Goal: Task Accomplishment & Management: Complete application form

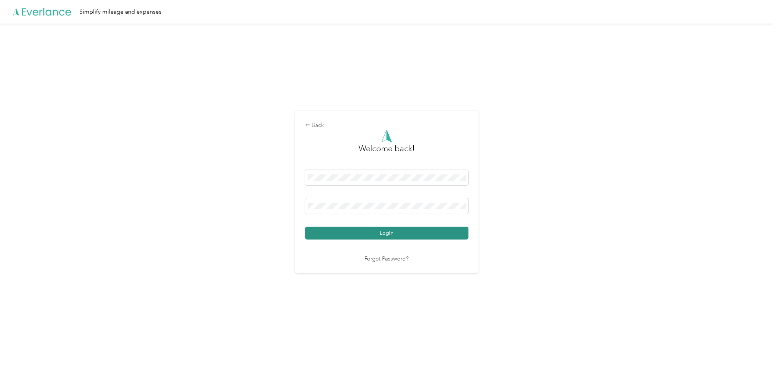
click at [385, 236] on button "Login" at bounding box center [386, 233] width 163 height 13
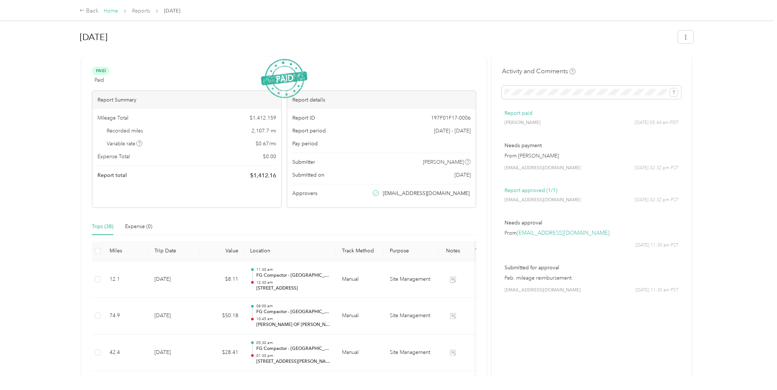
click at [104, 9] on link "Home" at bounding box center [111, 11] width 14 height 6
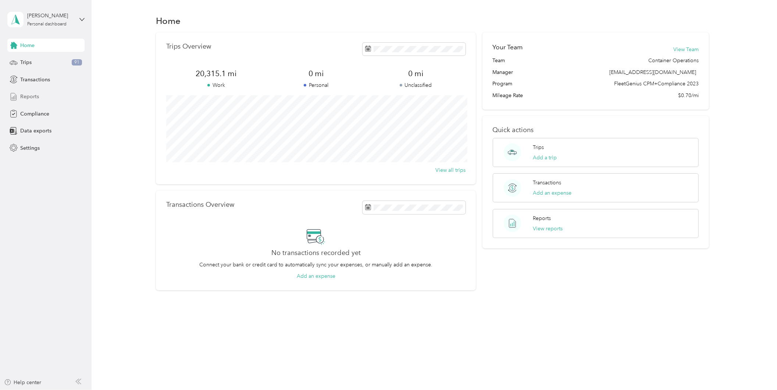
click at [27, 97] on span "Reports" at bounding box center [29, 97] width 19 height 8
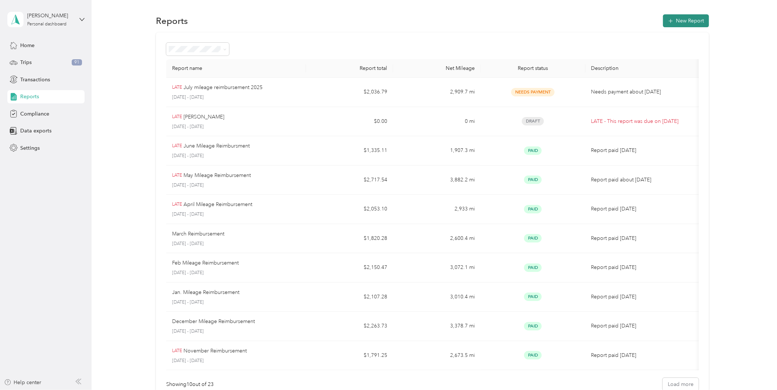
click at [674, 18] on button "New Report" at bounding box center [686, 20] width 46 height 13
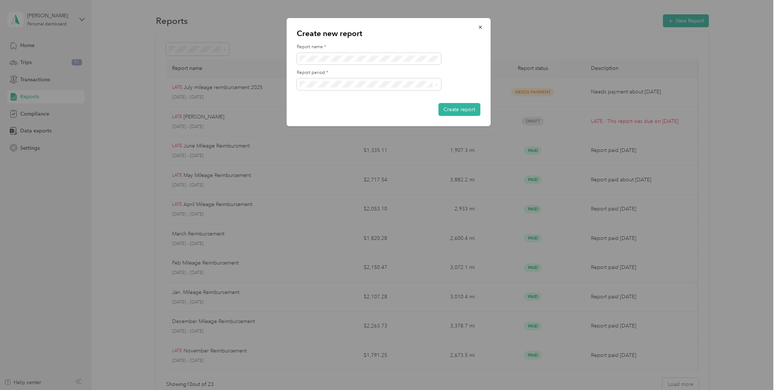
click at [360, 50] on div "Report name *" at bounding box center [389, 54] width 184 height 21
click at [407, 88] on span at bounding box center [369, 83] width 144 height 11
click at [374, 107] on div "[DATE] - [DATE]" at bounding box center [369, 107] width 134 height 8
click at [455, 107] on button "Create report" at bounding box center [459, 109] width 42 height 13
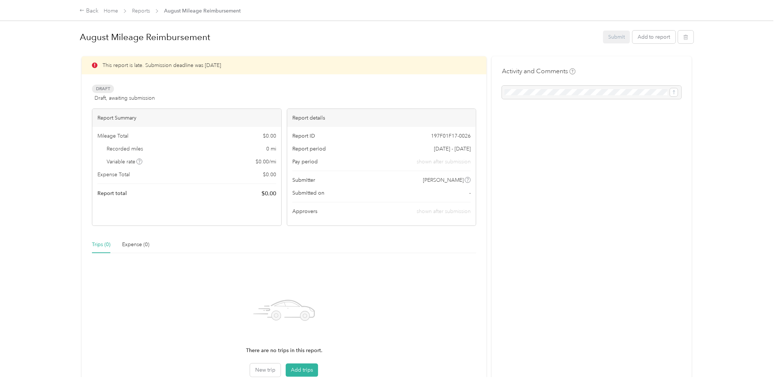
scroll to position [62, 0]
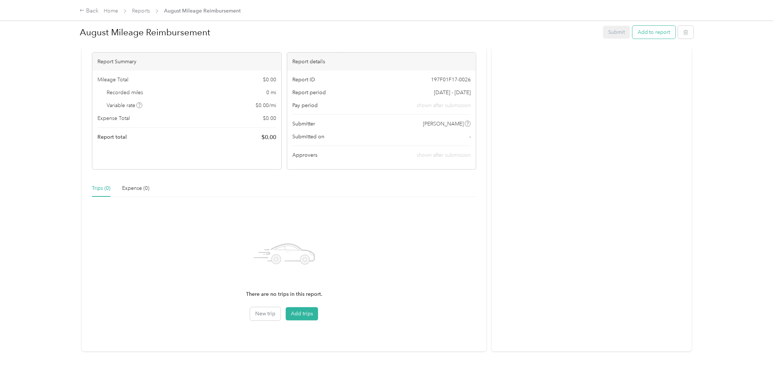
click at [644, 30] on button "Add to report" at bounding box center [654, 32] width 43 height 13
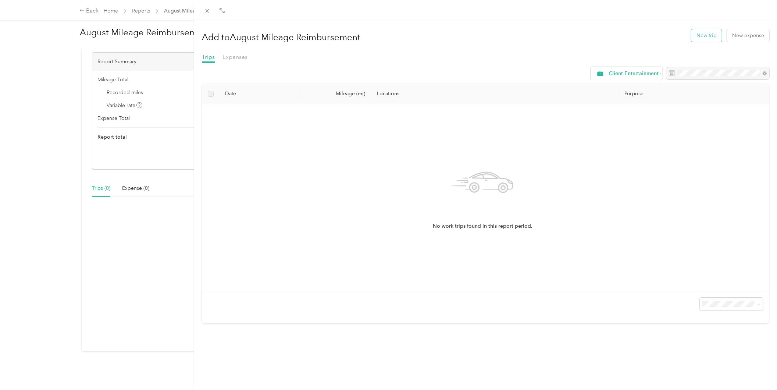
click at [693, 34] on button "New trip" at bounding box center [706, 35] width 31 height 13
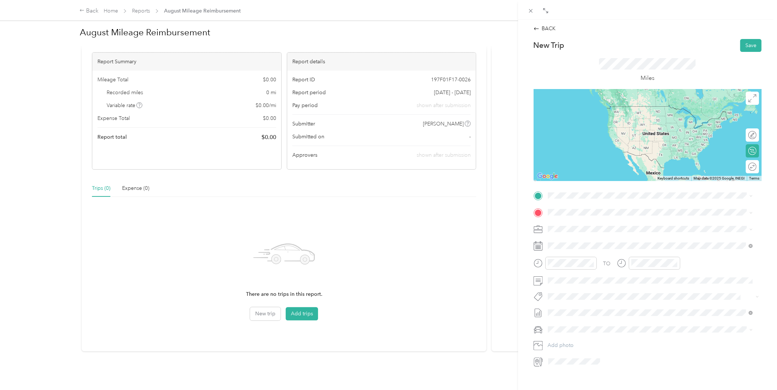
click at [580, 217] on div "[STREET_ADDRESS][PERSON_NAME][US_STATE]" at bounding box center [651, 218] width 200 height 10
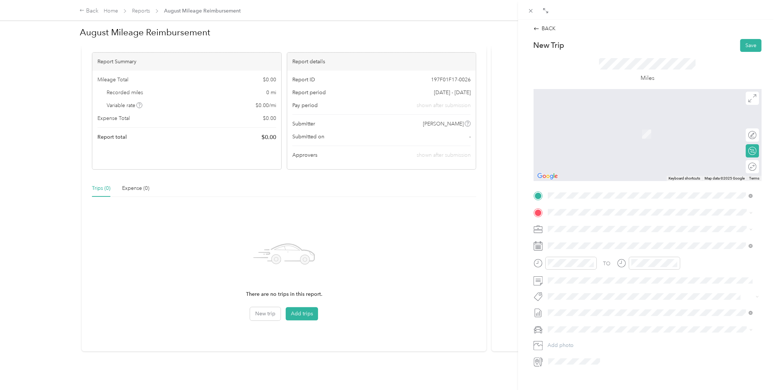
click at [582, 238] on span "[STREET_ADDRESS][PERSON_NAME][US_STATE]" at bounding box center [619, 235] width 114 height 7
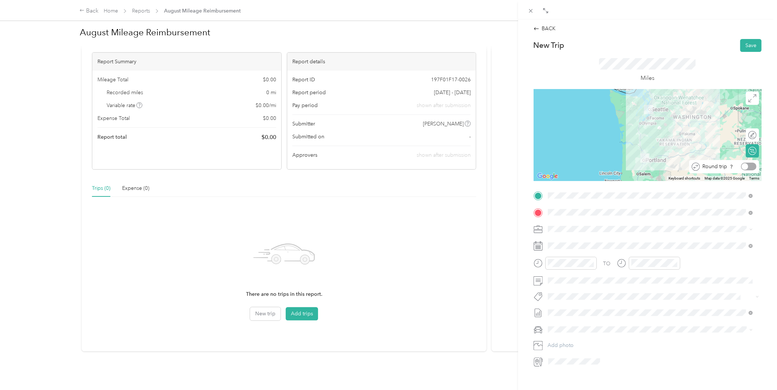
click at [749, 168] on div at bounding box center [748, 167] width 15 height 8
click at [602, 304] on div "Site Management" at bounding box center [651, 302] width 200 height 8
click at [610, 356] on div "29" at bounding box center [611, 358] width 10 height 9
click at [562, 284] on span at bounding box center [653, 280] width 216 height 11
click at [751, 44] on button "Save" at bounding box center [750, 45] width 21 height 13
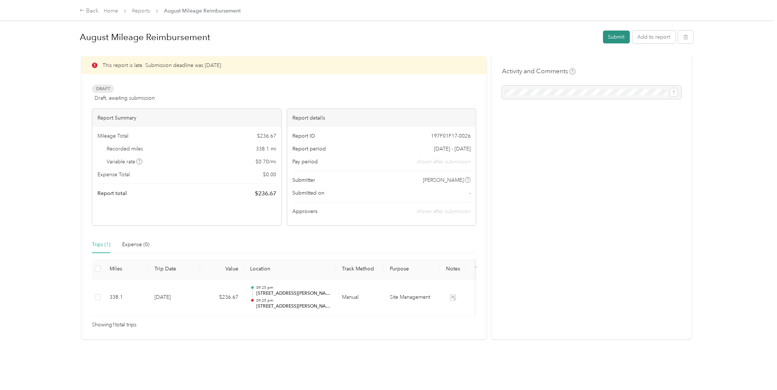
click at [613, 35] on button "Submit" at bounding box center [616, 37] width 27 height 13
click at [650, 35] on button "Add to report" at bounding box center [654, 37] width 43 height 13
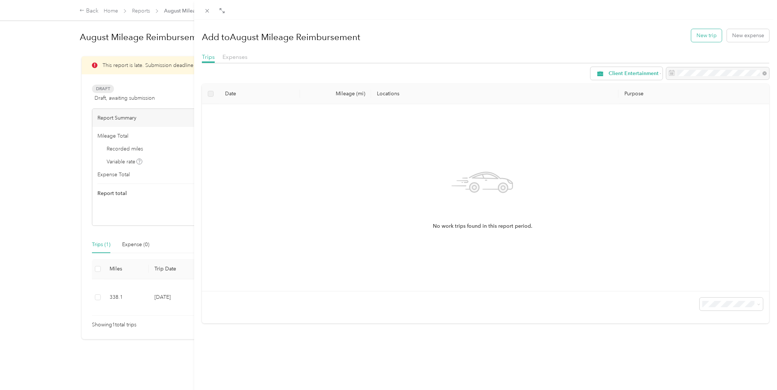
click at [706, 37] on button "New trip" at bounding box center [706, 35] width 31 height 13
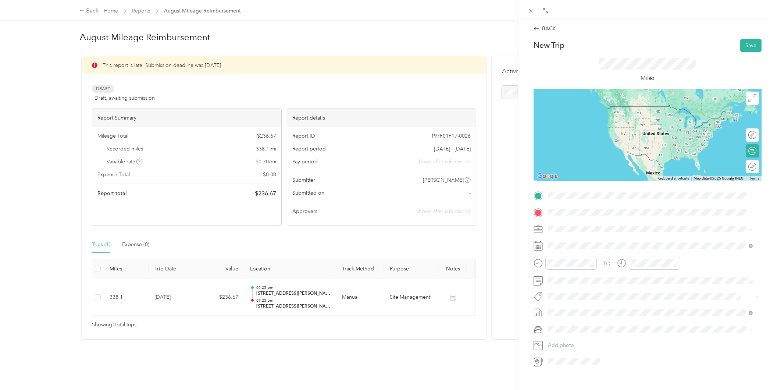
click at [577, 222] on span "[STREET_ADDRESS][PERSON_NAME][US_STATE]" at bounding box center [619, 221] width 114 height 7
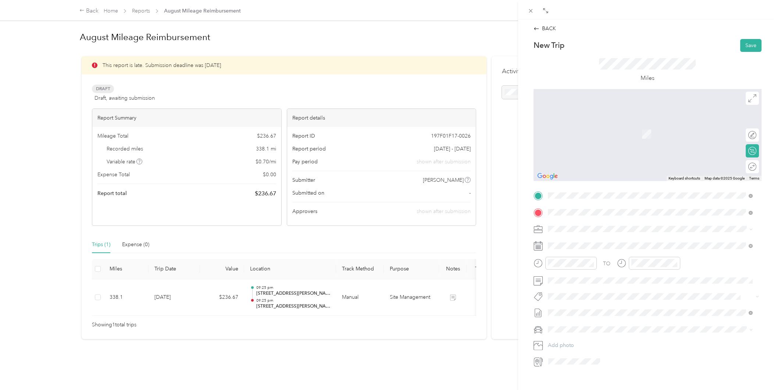
click at [618, 247] on li "[STREET_ADDRESS][PERSON_NAME][PERSON_NAME][US_STATE]" at bounding box center [650, 239] width 210 height 15
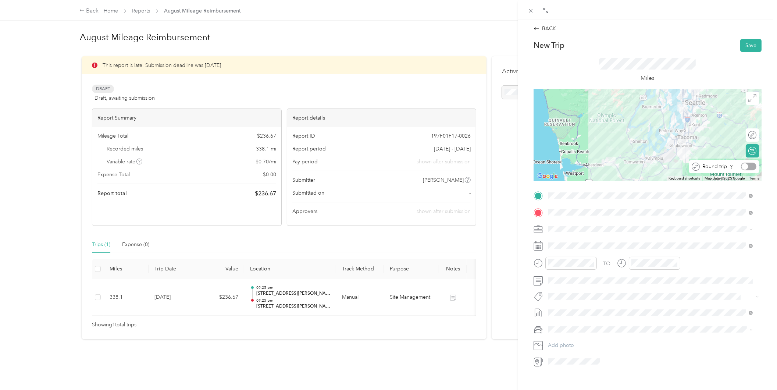
click at [747, 167] on div at bounding box center [748, 167] width 15 height 8
click at [596, 306] on li "Site Management" at bounding box center [650, 305] width 210 height 13
click at [573, 326] on div "4" at bounding box center [573, 324] width 10 height 9
click at [584, 326] on div "5" at bounding box center [582, 324] width 10 height 9
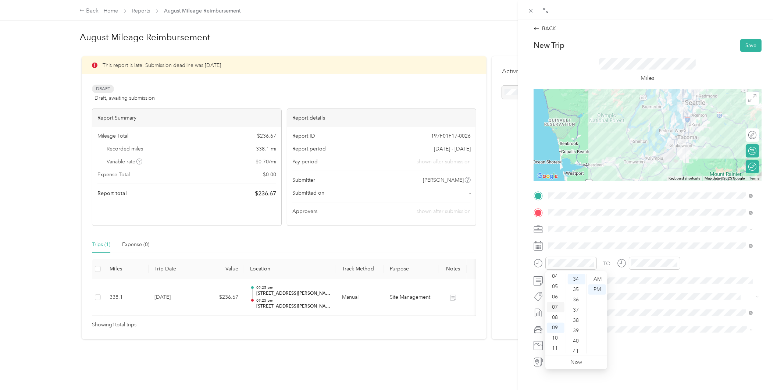
click at [556, 306] on div "07" at bounding box center [556, 307] width 18 height 10
click at [576, 281] on div "00" at bounding box center [577, 279] width 18 height 10
click at [596, 281] on div "AM" at bounding box center [597, 279] width 18 height 10
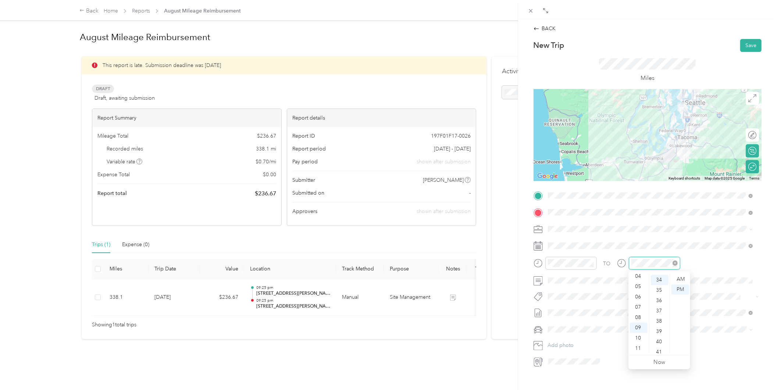
scroll to position [350, 0]
click at [659, 280] on div "30" at bounding box center [660, 284] width 18 height 10
click at [683, 278] on div "AM" at bounding box center [680, 279] width 18 height 10
click at [598, 275] on span at bounding box center [653, 280] width 216 height 11
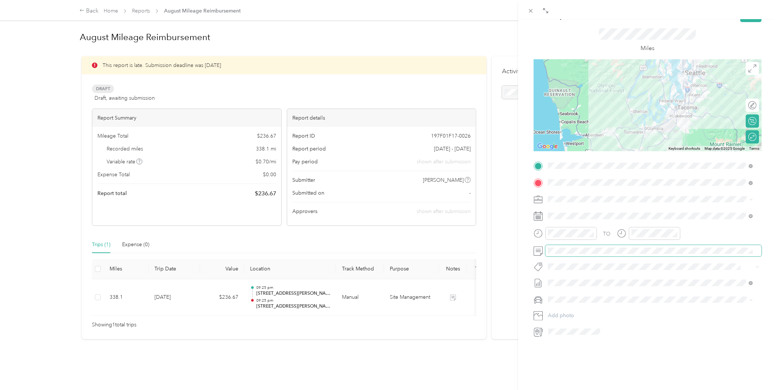
scroll to position [0, 0]
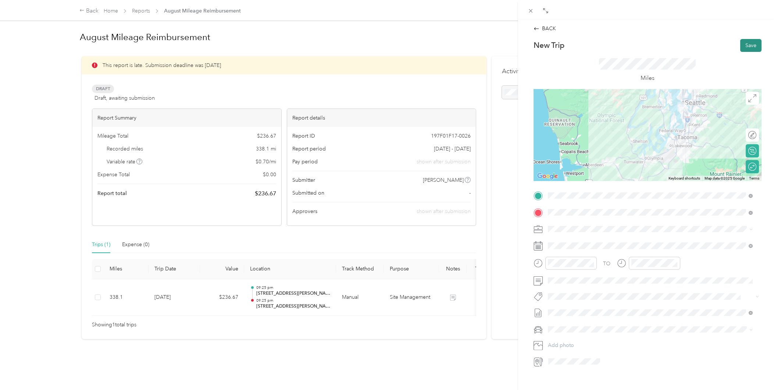
click at [744, 41] on button "Save" at bounding box center [750, 45] width 21 height 13
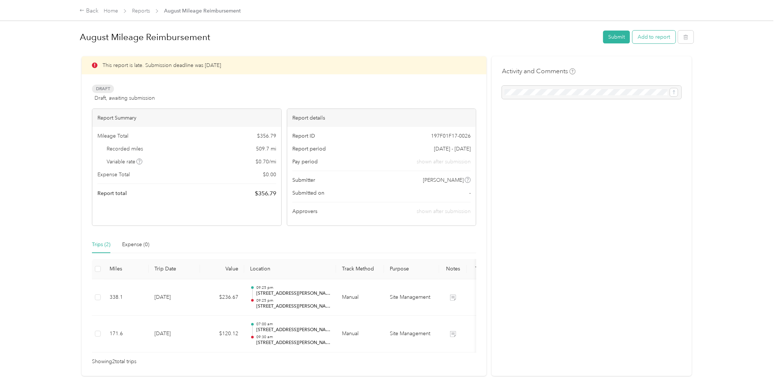
click at [645, 31] on button "Add to report" at bounding box center [654, 37] width 43 height 13
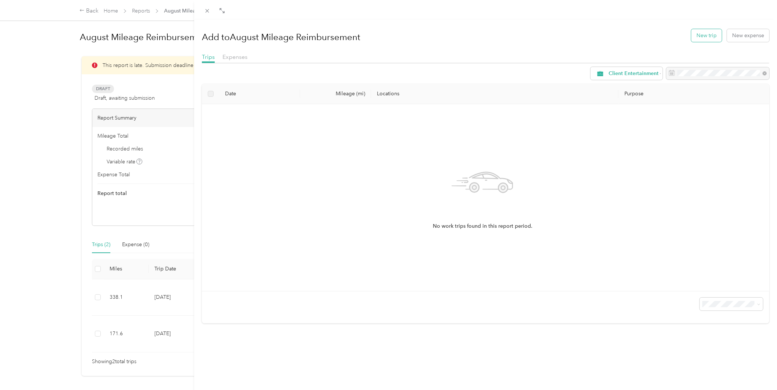
click at [698, 38] on button "New trip" at bounding box center [706, 35] width 31 height 13
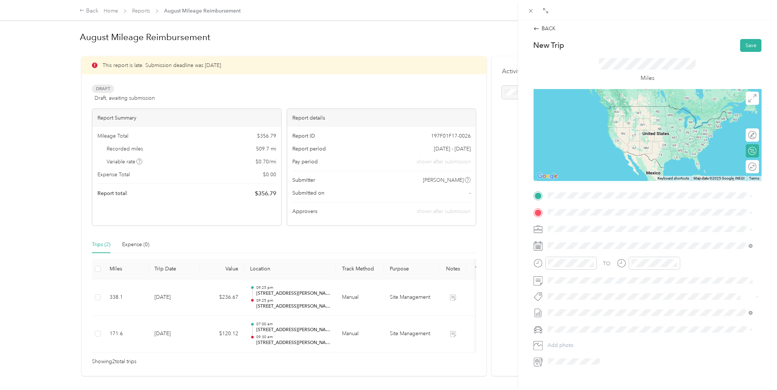
click at [595, 221] on span "[STREET_ADDRESS][PERSON_NAME][US_STATE]" at bounding box center [619, 218] width 114 height 7
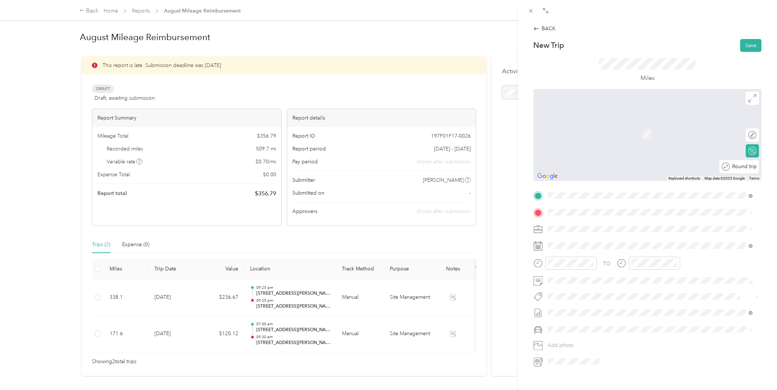
click at [749, 168] on div "Round trip" at bounding box center [739, 166] width 40 height 13
click at [737, 168] on div "Round trip" at bounding box center [728, 167] width 57 height 8
click at [592, 241] on span "[STREET_ADDRESS][US_STATE]" at bounding box center [599, 239] width 74 height 7
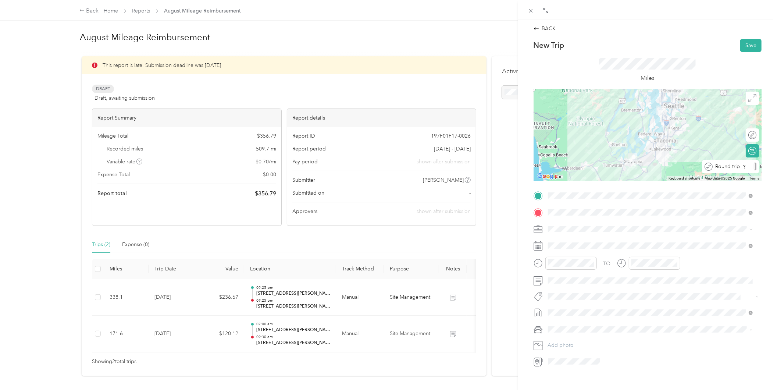
click at [754, 166] on div at bounding box center [755, 167] width 3 height 8
click at [577, 267] on div at bounding box center [570, 263] width 51 height 13
click at [549, 304] on div "07" at bounding box center [556, 307] width 18 height 10
click at [555, 306] on div "07" at bounding box center [556, 307] width 18 height 10
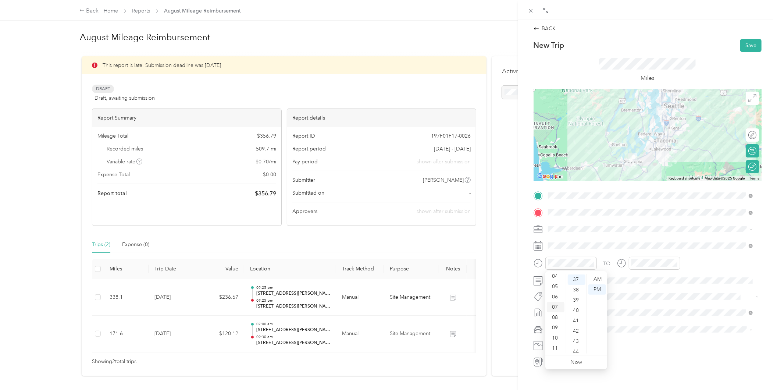
click at [558, 307] on div "07" at bounding box center [556, 307] width 18 height 10
click at [575, 314] on div "30" at bounding box center [577, 314] width 18 height 10
click at [592, 269] on div at bounding box center [570, 263] width 51 height 13
click at [599, 278] on div "AM" at bounding box center [597, 279] width 18 height 10
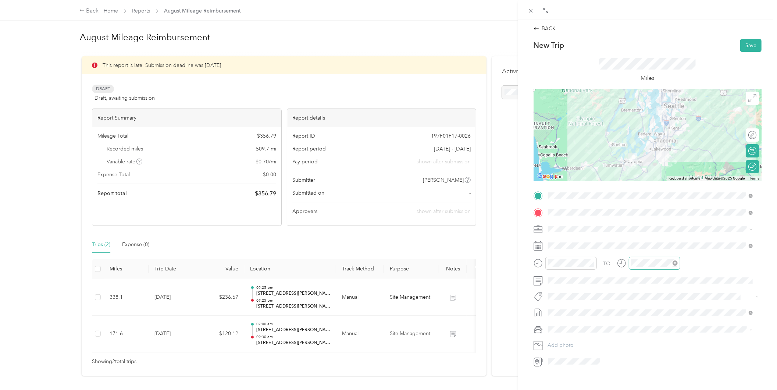
click at [652, 267] on div at bounding box center [654, 263] width 51 height 13
click at [662, 283] on div "30" at bounding box center [660, 287] width 18 height 10
click at [685, 281] on div "AM" at bounding box center [680, 279] width 18 height 10
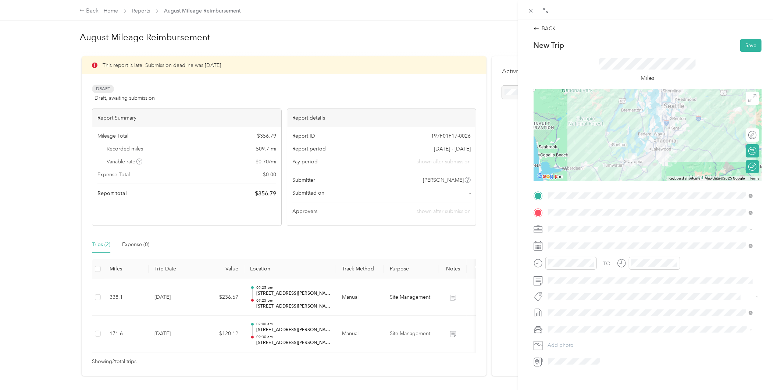
click at [759, 63] on form "New Trip Save This trip cannot be edited because it is either under review, app…" at bounding box center [647, 203] width 243 height 328
click at [744, 46] on button "Save" at bounding box center [750, 45] width 21 height 13
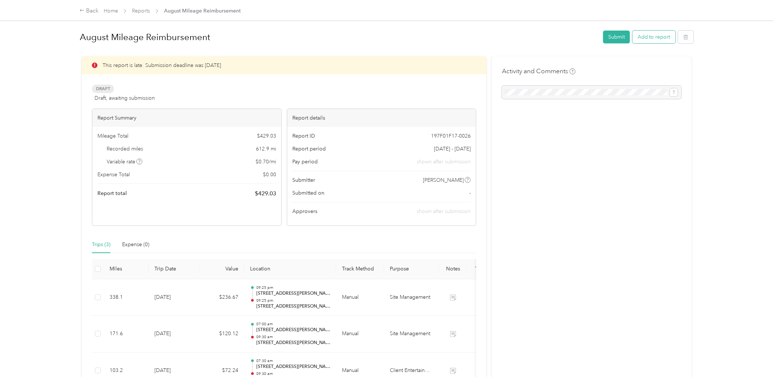
click at [642, 35] on button "Add to report" at bounding box center [654, 37] width 43 height 13
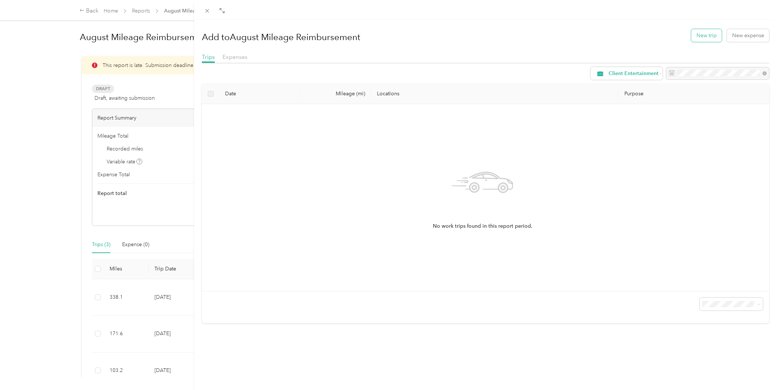
click at [691, 37] on button "New trip" at bounding box center [706, 35] width 31 height 13
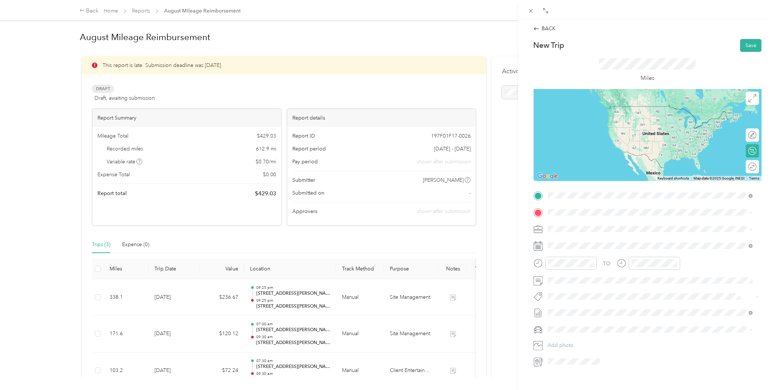
click at [594, 220] on span "[STREET_ADDRESS][PERSON_NAME][US_STATE]" at bounding box center [619, 222] width 114 height 7
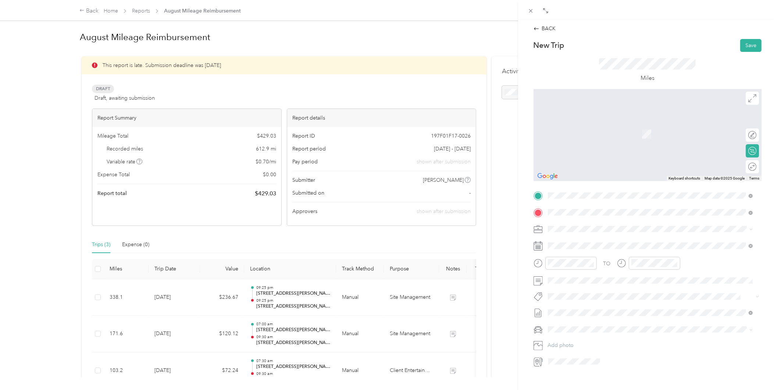
click at [612, 242] on span "[STREET_ADDRESS][PERSON_NAME][US_STATE]" at bounding box center [619, 239] width 114 height 7
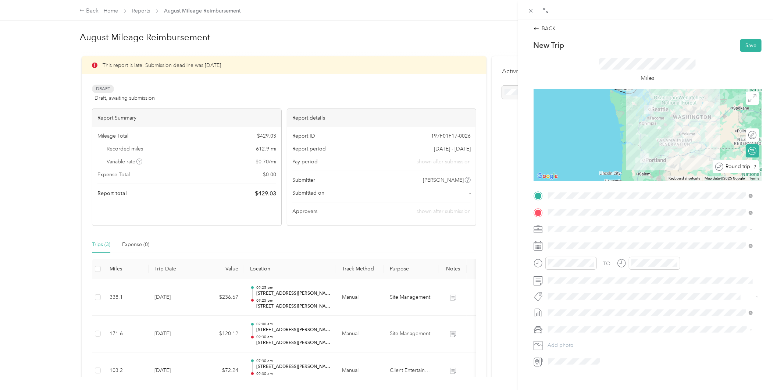
click at [765, 167] on div at bounding box center [765, 167] width 0 height 8
click at [594, 335] on div "13" at bounding box center [592, 335] width 10 height 9
click at [556, 297] on div "06" at bounding box center [556, 297] width 18 height 10
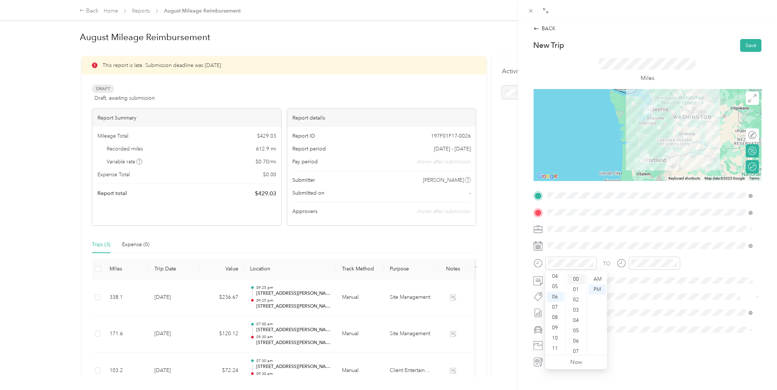
click at [576, 278] on div "00" at bounding box center [577, 279] width 18 height 10
click at [600, 278] on div "AM" at bounding box center [597, 279] width 18 height 10
click at [638, 344] on div "11" at bounding box center [639, 348] width 18 height 10
click at [635, 336] on div "10" at bounding box center [639, 338] width 18 height 10
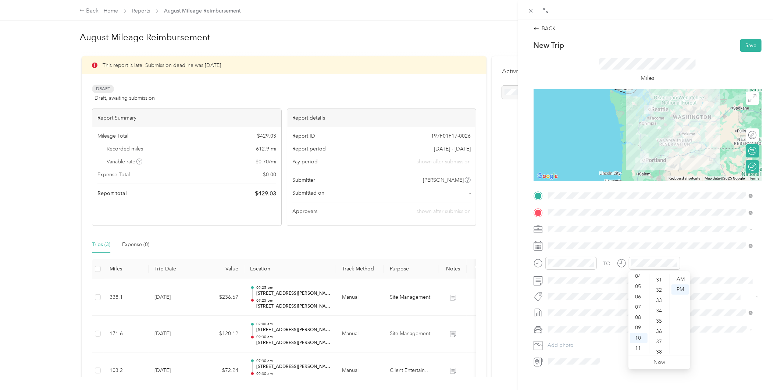
scroll to position [311, 0]
click at [658, 275] on div "30" at bounding box center [660, 277] width 18 height 10
click at [637, 347] on div "11" at bounding box center [639, 348] width 18 height 10
click at [677, 281] on div "AM" at bounding box center [680, 279] width 18 height 10
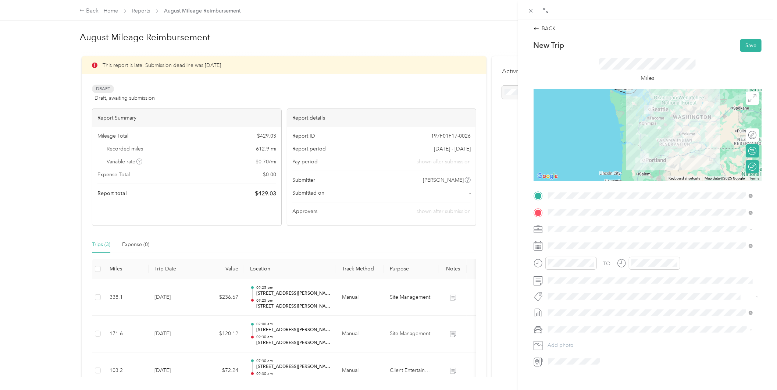
click at [583, 304] on span "Site Management" at bounding box center [571, 306] width 40 height 6
click at [747, 46] on button "Save" at bounding box center [750, 45] width 21 height 13
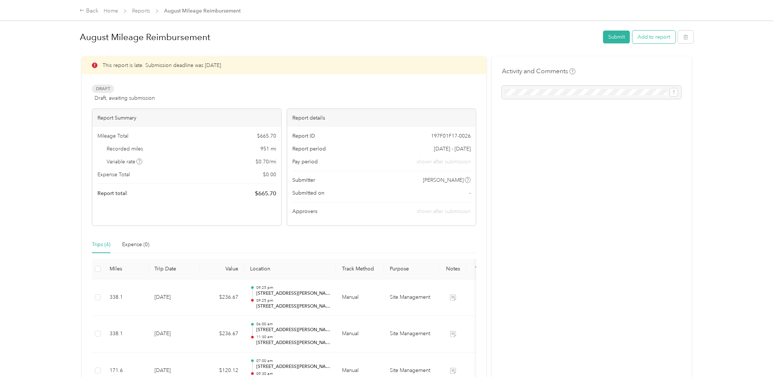
click at [641, 32] on button "Add to report" at bounding box center [654, 37] width 43 height 13
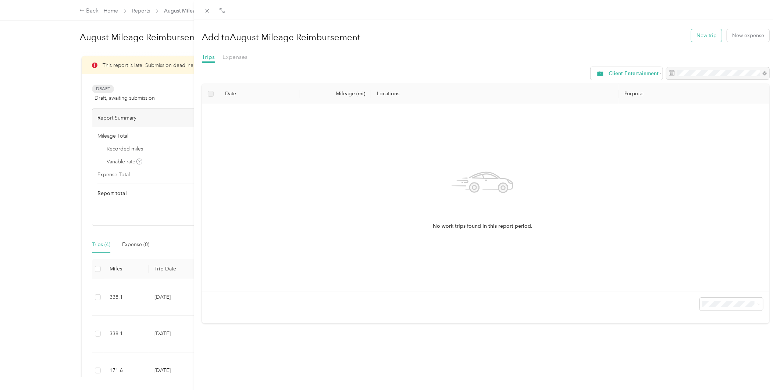
click at [697, 35] on button "New trip" at bounding box center [706, 35] width 31 height 13
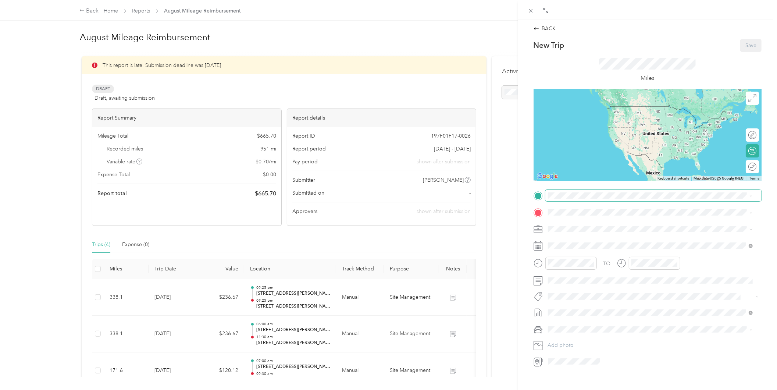
click at [572, 192] on span at bounding box center [653, 195] width 216 height 11
click at [580, 233] on ol "From search results [STREET_ADDRESS][PERSON_NAME][US_STATE] [STREET_ADDRESS][PE…" at bounding box center [650, 246] width 210 height 88
click at [592, 220] on span "[STREET_ADDRESS][PERSON_NAME][US_STATE]" at bounding box center [619, 221] width 114 height 7
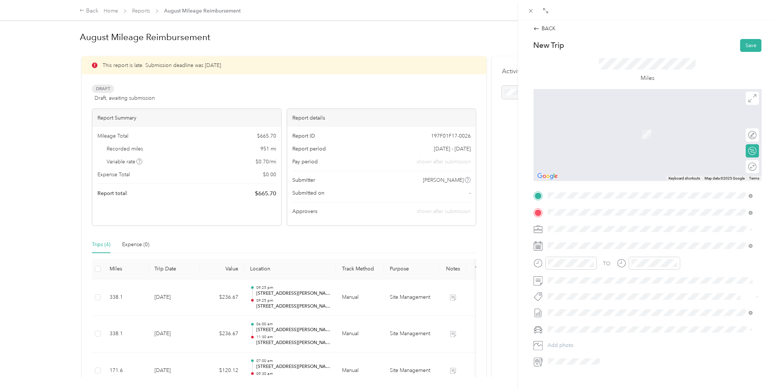
click at [594, 242] on span "[STREET_ADDRESS][PERSON_NAME][PERSON_NAME][US_STATE]" at bounding box center [639, 239] width 155 height 7
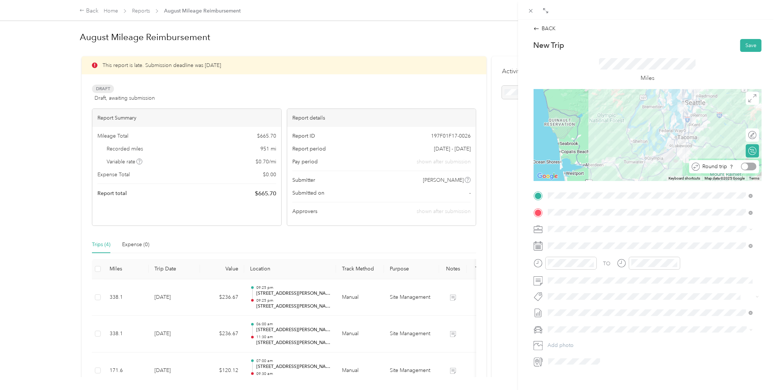
click at [746, 166] on div at bounding box center [748, 167] width 15 height 8
click at [609, 225] on span at bounding box center [653, 228] width 216 height 11
click at [581, 303] on span "Site Management" at bounding box center [571, 305] width 40 height 6
click at [610, 336] on div "15" at bounding box center [611, 335] width 10 height 9
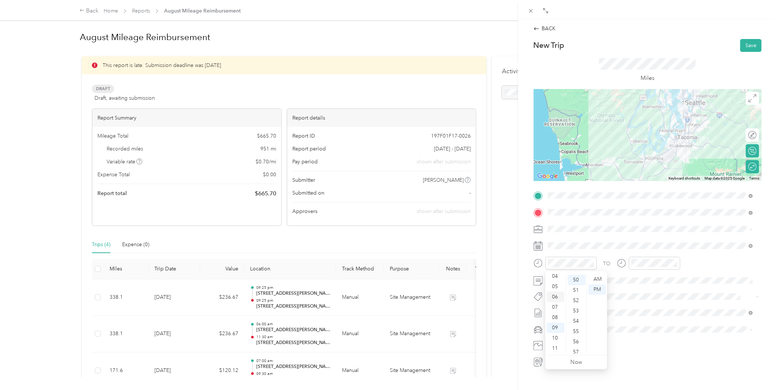
click at [555, 294] on div "06" at bounding box center [556, 297] width 18 height 10
click at [578, 275] on div "00" at bounding box center [577, 279] width 18 height 10
click at [601, 276] on div "AM" at bounding box center [597, 279] width 18 height 10
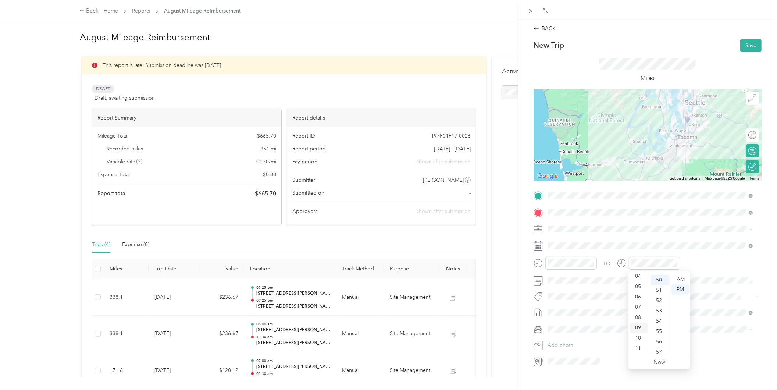
click at [641, 323] on div "09" at bounding box center [639, 328] width 18 height 10
click at [658, 281] on div "00" at bounding box center [660, 279] width 18 height 10
click at [685, 279] on div "AM" at bounding box center [680, 279] width 18 height 10
click at [741, 44] on button "Save" at bounding box center [750, 45] width 21 height 13
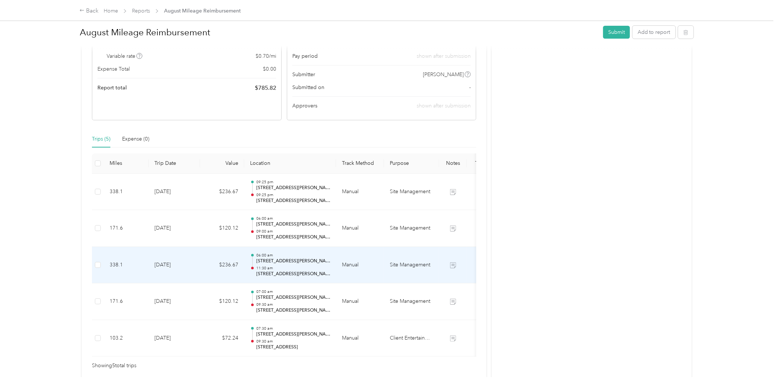
scroll to position [103, 0]
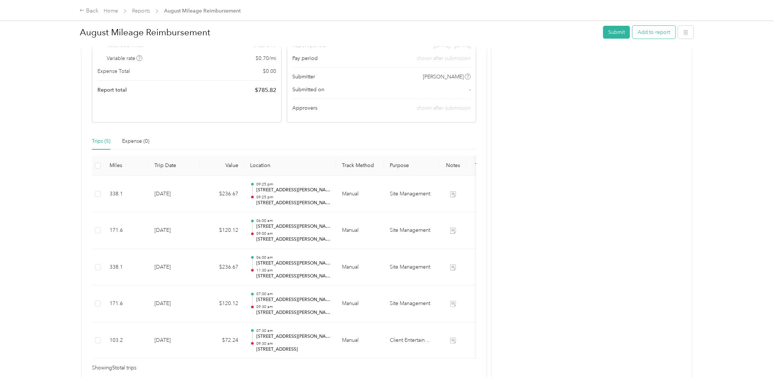
click at [658, 38] on button "Add to report" at bounding box center [654, 32] width 43 height 13
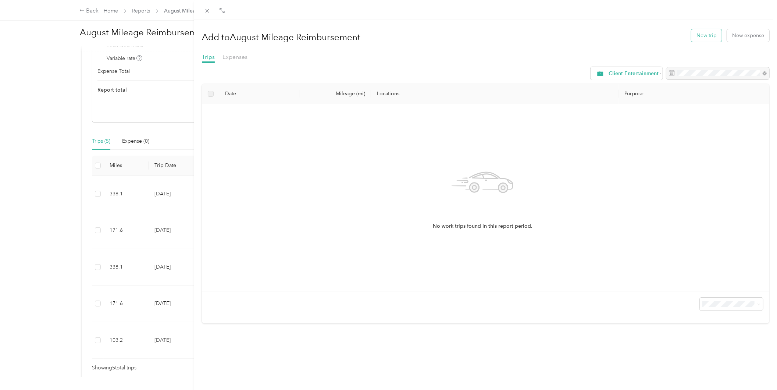
click at [699, 36] on button "New trip" at bounding box center [706, 35] width 31 height 13
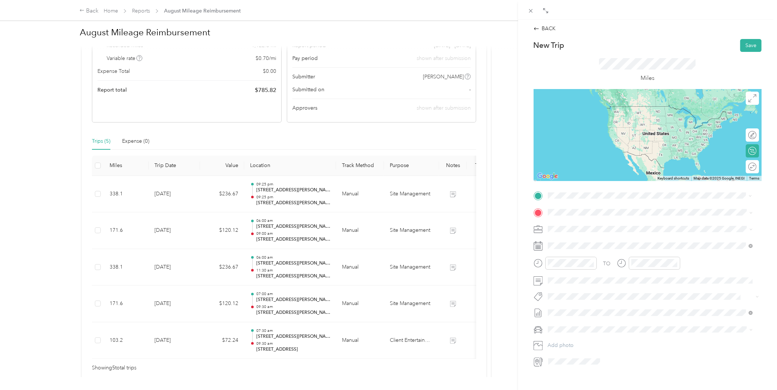
click at [593, 229] on li "[STREET_ADDRESS][PERSON_NAME][US_STATE]" at bounding box center [650, 222] width 210 height 15
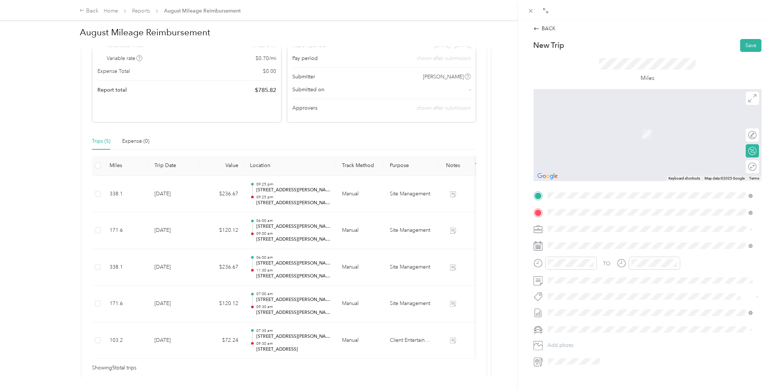
click at [590, 239] on span "[STREET_ADDRESS][PERSON_NAME][US_STATE]" at bounding box center [619, 239] width 114 height 7
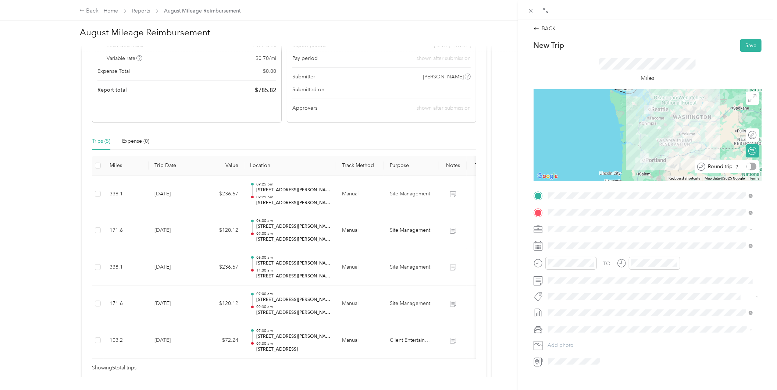
click at [744, 168] on div "Round trip" at bounding box center [730, 167] width 51 height 8
click at [742, 168] on div at bounding box center [748, 167] width 15 height 8
click at [596, 306] on div "Site Management" at bounding box center [651, 307] width 200 height 8
click at [608, 344] on div "22" at bounding box center [611, 347] width 10 height 9
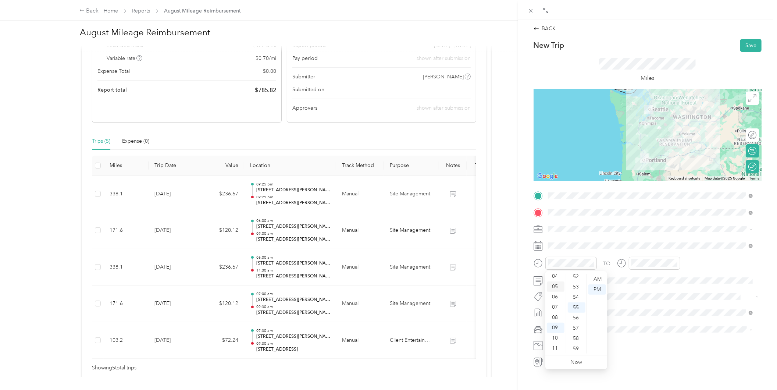
click at [557, 286] on div "05" at bounding box center [556, 286] width 18 height 10
click at [576, 278] on div "00" at bounding box center [577, 279] width 18 height 10
click at [598, 277] on div "AM" at bounding box center [597, 279] width 18 height 10
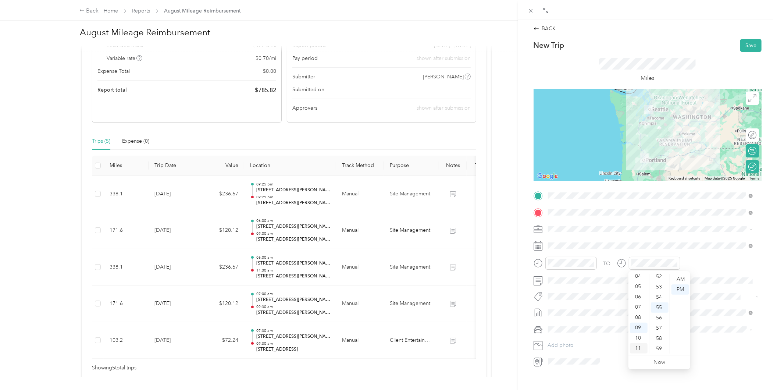
click at [639, 346] on div "11" at bounding box center [639, 348] width 18 height 10
click at [659, 281] on div "30" at bounding box center [660, 284] width 18 height 10
click at [678, 276] on div "AM" at bounding box center [680, 279] width 18 height 10
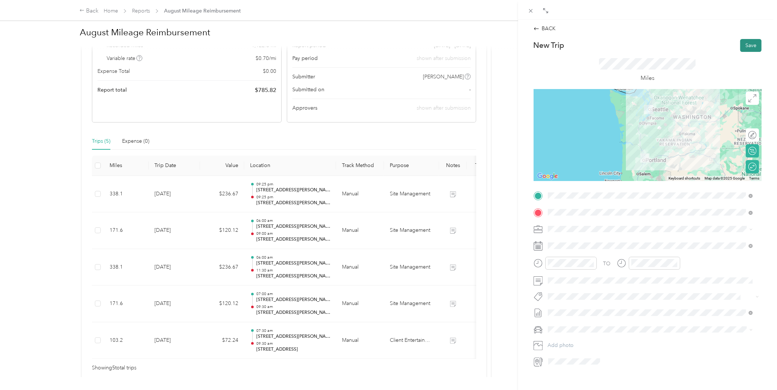
click at [741, 49] on button "Save" at bounding box center [750, 45] width 21 height 13
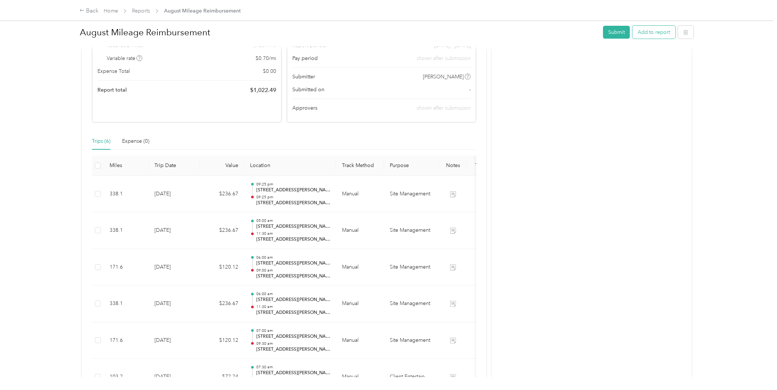
click at [644, 35] on button "Add to report" at bounding box center [654, 32] width 43 height 13
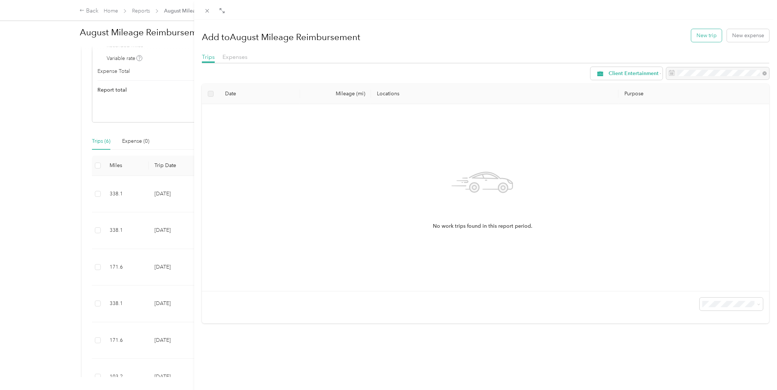
click at [706, 36] on button "New trip" at bounding box center [706, 35] width 31 height 13
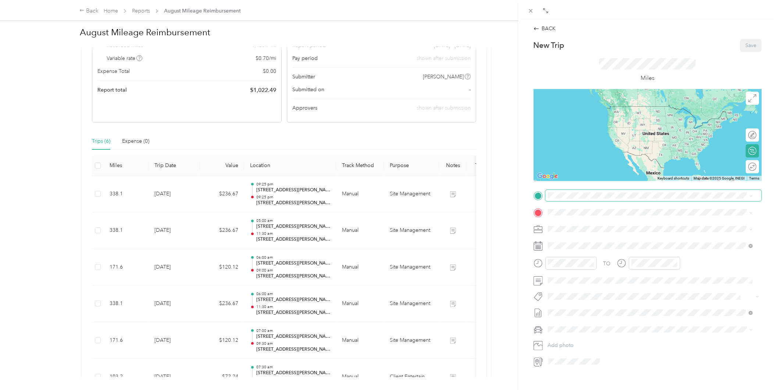
click at [565, 199] on span at bounding box center [653, 195] width 216 height 11
click at [578, 220] on span "[STREET_ADDRESS][PERSON_NAME][US_STATE]" at bounding box center [619, 222] width 114 height 7
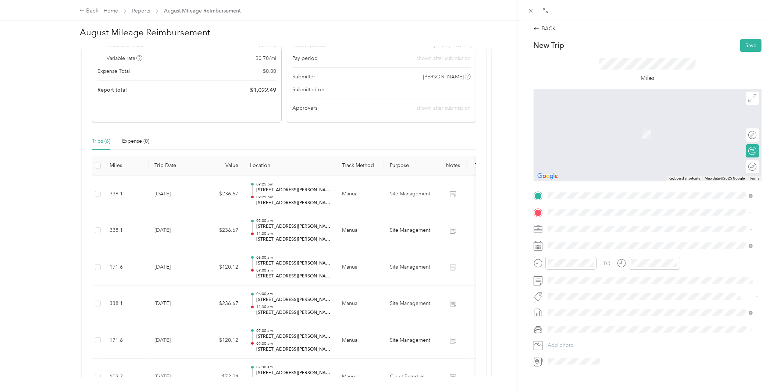
click at [593, 240] on span "[STREET_ADDRESS][PERSON_NAME][PERSON_NAME][US_STATE]" at bounding box center [639, 239] width 155 height 7
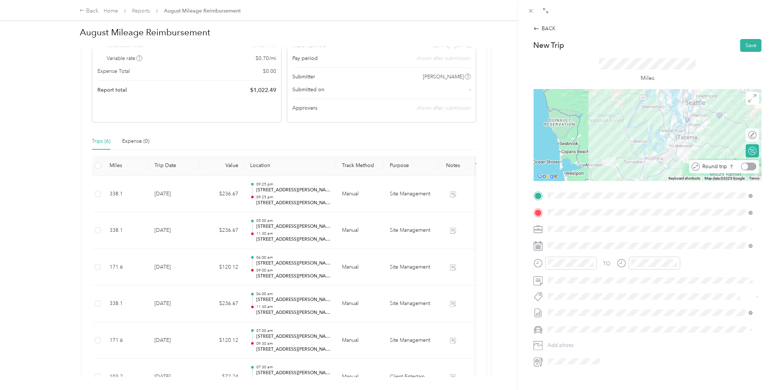
click at [745, 168] on div at bounding box center [748, 167] width 15 height 8
click at [571, 358] on div "25" at bounding box center [573, 358] width 10 height 9
click at [596, 301] on li "Site Management" at bounding box center [650, 306] width 210 height 13
click at [554, 317] on div "08" at bounding box center [556, 317] width 18 height 10
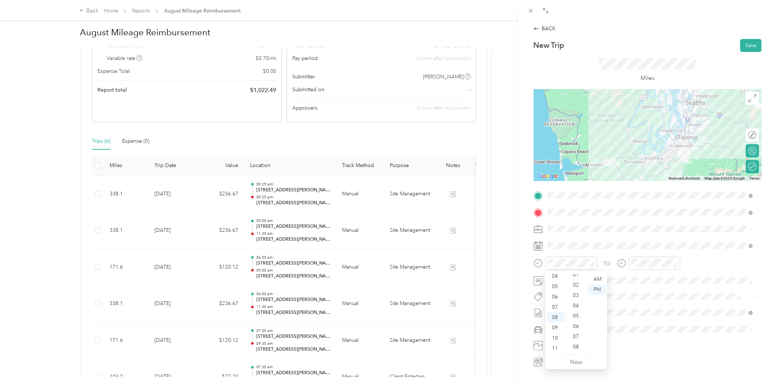
scroll to position [0, 0]
click at [579, 278] on div "00" at bounding box center [577, 279] width 18 height 10
click at [597, 279] on div "AM" at bounding box center [597, 279] width 18 height 10
click at [638, 344] on div "11" at bounding box center [639, 348] width 18 height 10
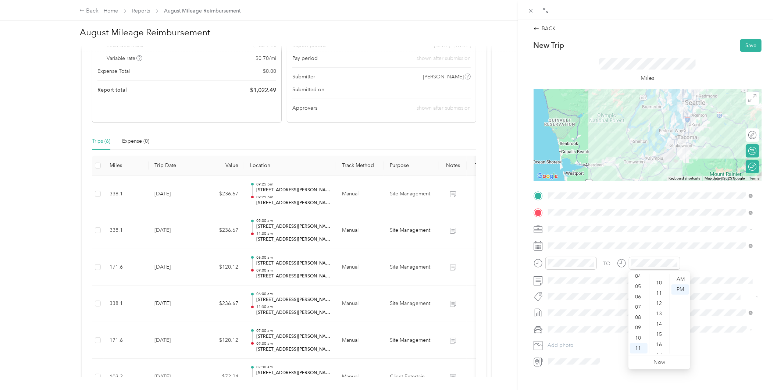
scroll to position [0, 0]
click at [657, 277] on div "00" at bounding box center [660, 279] width 18 height 10
click at [678, 277] on div "AM" at bounding box center [680, 279] width 18 height 10
click at [751, 41] on button "Save" at bounding box center [750, 45] width 21 height 13
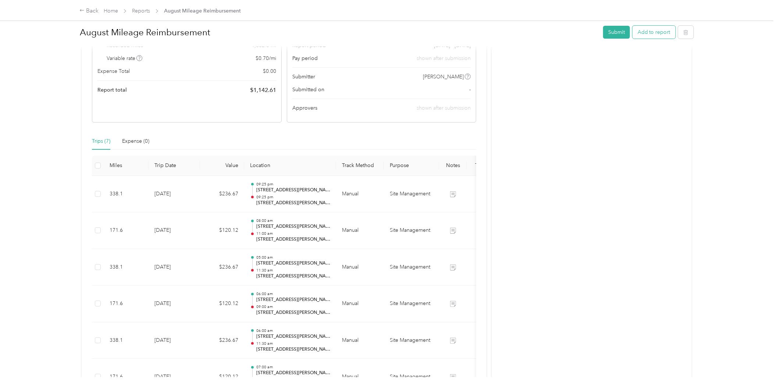
click at [651, 32] on button "Add to report" at bounding box center [654, 32] width 43 height 13
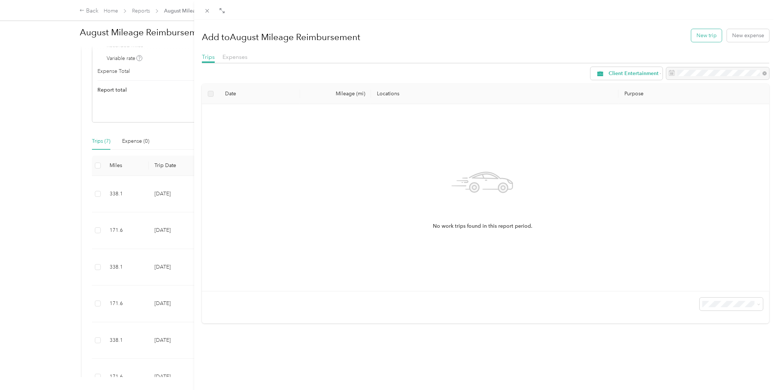
click at [698, 36] on button "New trip" at bounding box center [706, 35] width 31 height 13
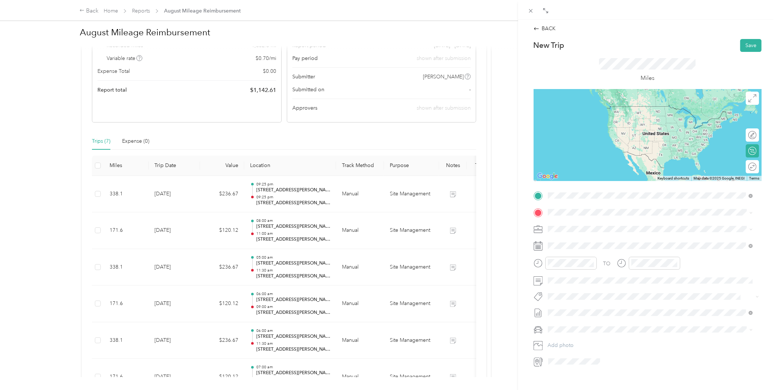
click at [595, 221] on span "[STREET_ADDRESS][PERSON_NAME][US_STATE]" at bounding box center [619, 222] width 114 height 7
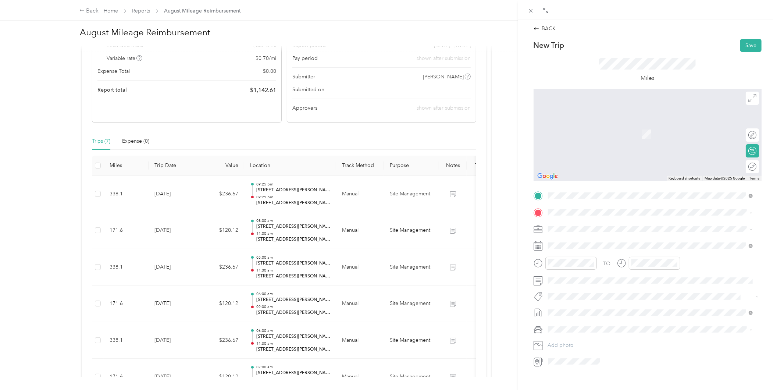
click at [599, 241] on span "[STREET_ADDRESS][US_STATE]" at bounding box center [599, 237] width 74 height 7
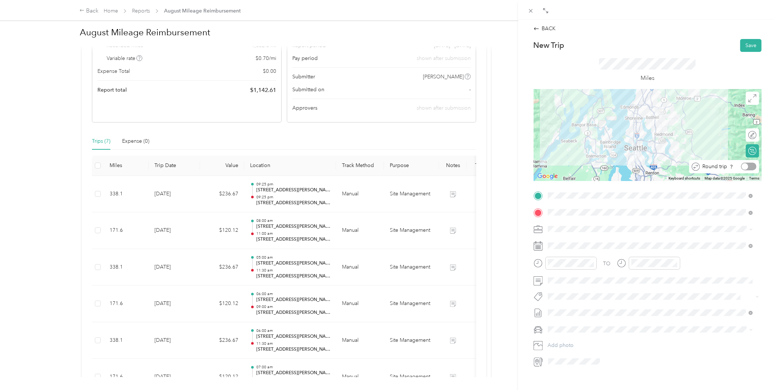
click at [748, 163] on div "Round trip" at bounding box center [728, 167] width 57 height 8
click at [744, 166] on div at bounding box center [748, 167] width 15 height 8
click at [634, 238] on div "TO Add photo" at bounding box center [648, 278] width 228 height 177
click at [604, 306] on li "Site Management" at bounding box center [650, 306] width 210 height 13
click at [581, 356] on div "26" at bounding box center [582, 358] width 10 height 9
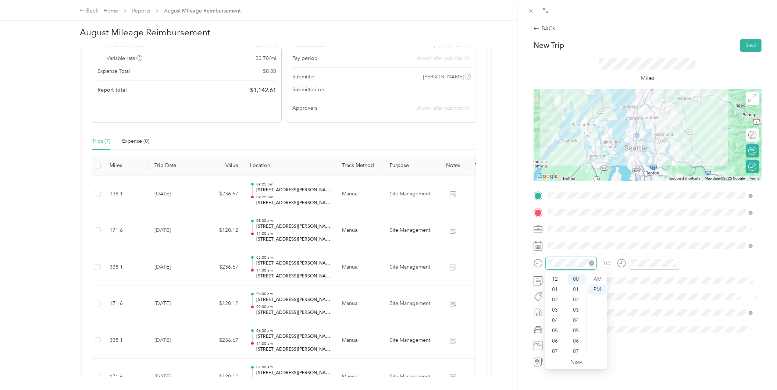
scroll to position [44, 0]
click at [597, 278] on div "AM" at bounding box center [597, 279] width 18 height 10
click at [553, 319] on div "08" at bounding box center [556, 317] width 18 height 10
click at [663, 291] on div "01" at bounding box center [660, 289] width 18 height 10
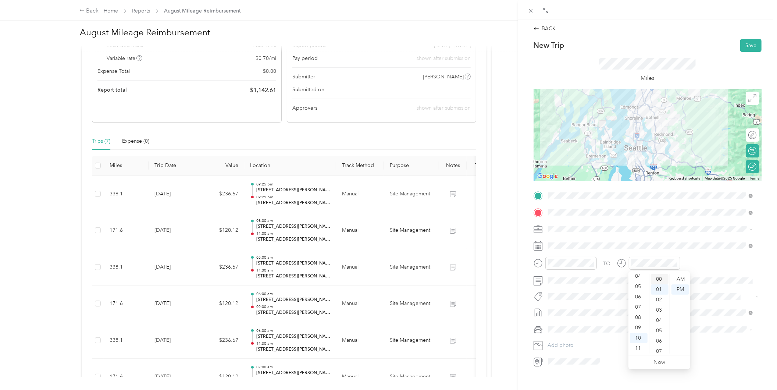
click at [661, 282] on div "00" at bounding box center [660, 279] width 18 height 10
click at [682, 277] on div "AM" at bounding box center [680, 279] width 18 height 10
click at [589, 357] on div "27" at bounding box center [592, 358] width 10 height 9
click at [745, 45] on button "Save" at bounding box center [750, 45] width 21 height 13
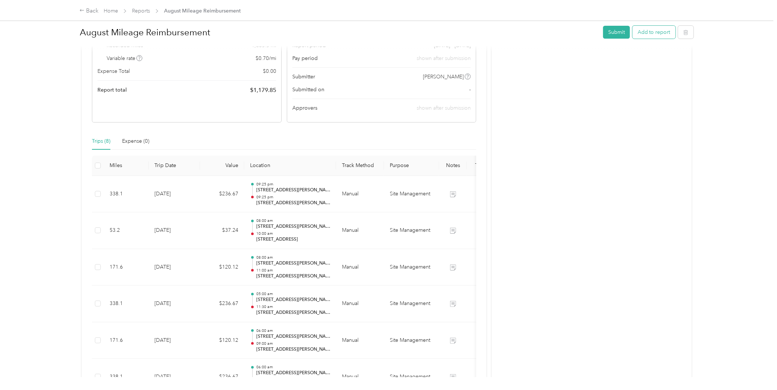
click at [660, 34] on button "Add to report" at bounding box center [654, 32] width 43 height 13
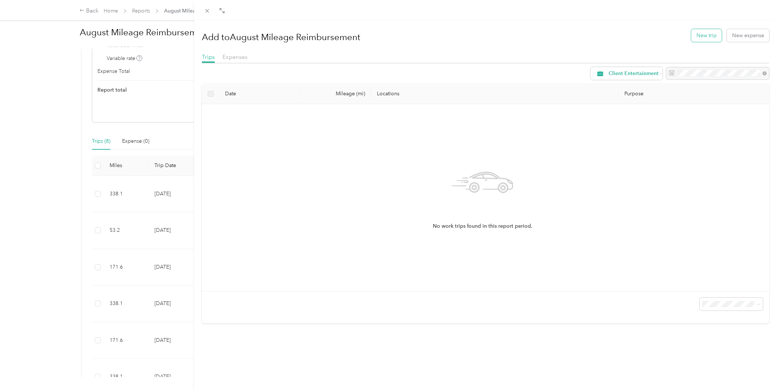
click at [703, 30] on button "New trip" at bounding box center [706, 35] width 31 height 13
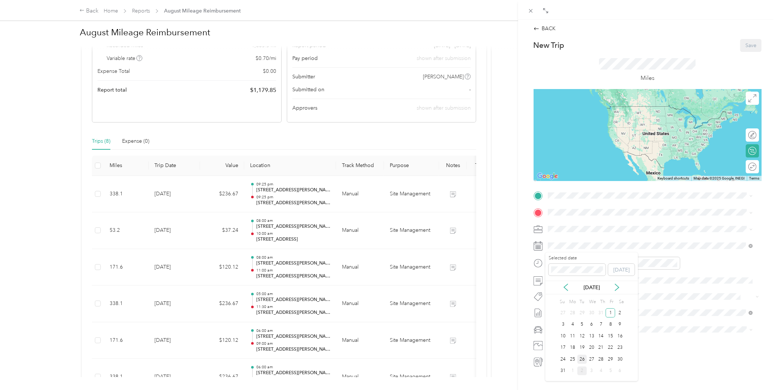
click at [578, 357] on div "26" at bounding box center [582, 358] width 10 height 9
click at [583, 304] on span "Site Management" at bounding box center [571, 306] width 40 height 6
click at [571, 225] on span "[STREET_ADDRESS][PERSON_NAME][US_STATE]" at bounding box center [619, 222] width 114 height 7
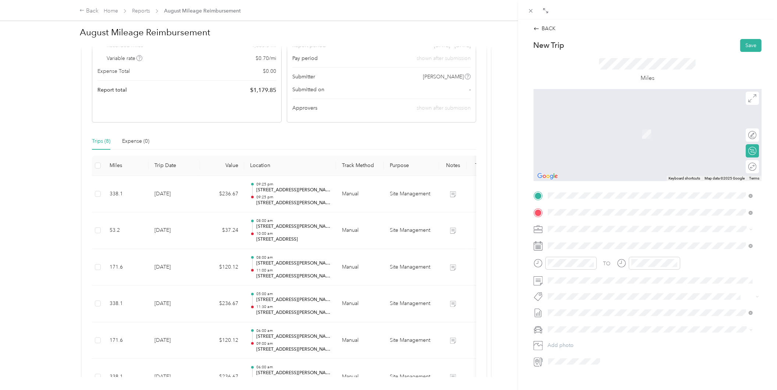
click at [592, 241] on span "[STREET_ADDRESS][US_STATE]" at bounding box center [599, 239] width 74 height 7
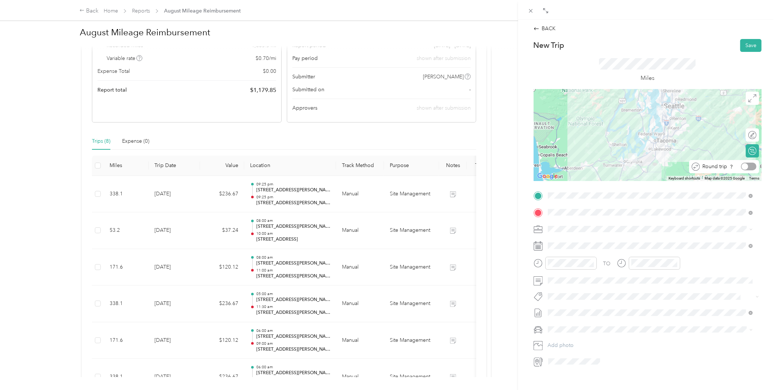
click at [749, 173] on div "Round trip" at bounding box center [724, 166] width 70 height 13
click at [743, 167] on div at bounding box center [748, 167] width 15 height 8
click at [555, 311] on div "07" at bounding box center [556, 307] width 18 height 10
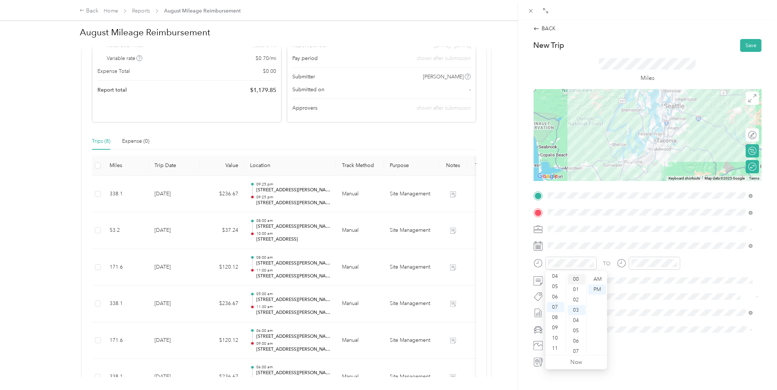
click at [581, 279] on div "00" at bounding box center [577, 279] width 18 height 10
click at [556, 316] on div "08" at bounding box center [556, 317] width 18 height 10
click at [602, 274] on div "AM" at bounding box center [597, 279] width 18 height 10
click at [596, 281] on div "AM" at bounding box center [597, 279] width 18 height 10
click at [639, 267] on div at bounding box center [654, 263] width 51 height 13
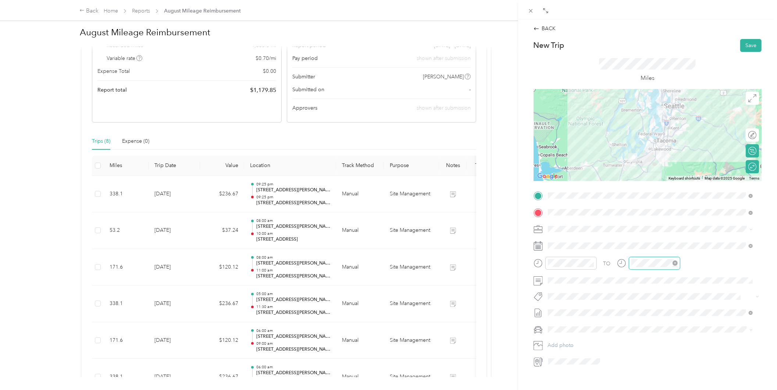
scroll to position [44, 0]
click at [681, 277] on div "AM" at bounding box center [680, 279] width 18 height 10
click at [638, 346] on div "11" at bounding box center [639, 348] width 18 height 10
click at [658, 280] on div "00" at bounding box center [660, 279] width 18 height 10
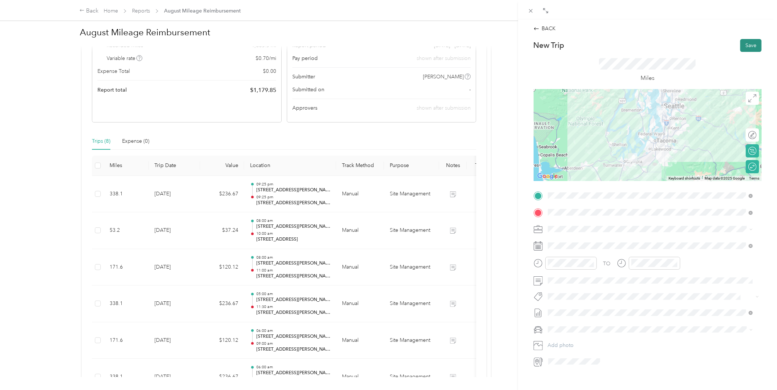
click at [745, 44] on button "Save" at bounding box center [750, 45] width 21 height 13
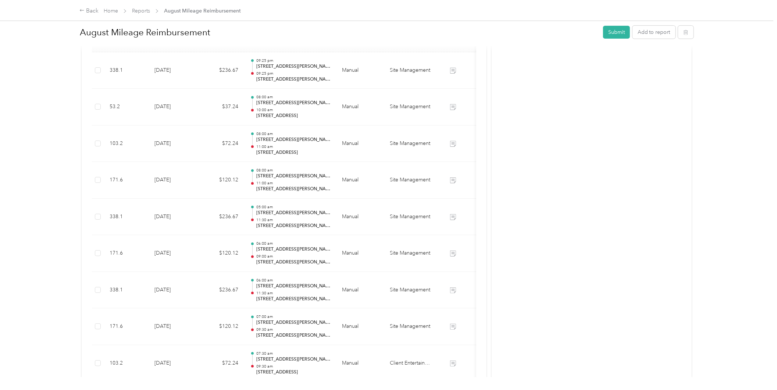
scroll to position [293, 0]
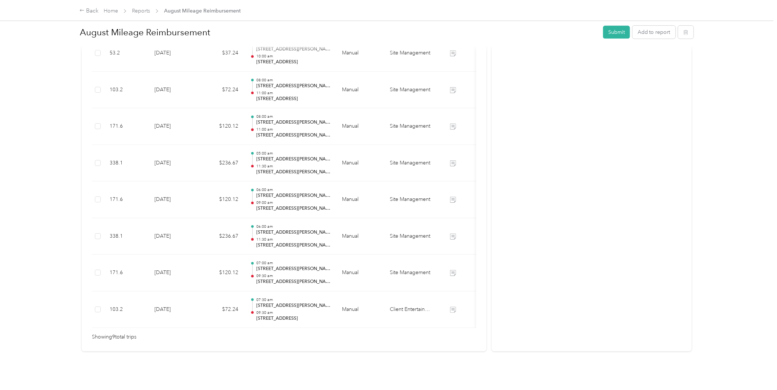
click at [527, 113] on div "Activity and Comments" at bounding box center [592, 64] width 200 height 576
click at [652, 31] on button "Add to report" at bounding box center [654, 32] width 43 height 13
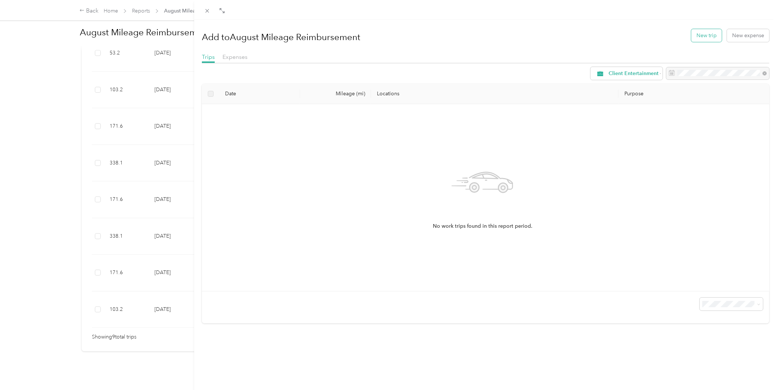
click at [700, 37] on button "New trip" at bounding box center [706, 35] width 31 height 13
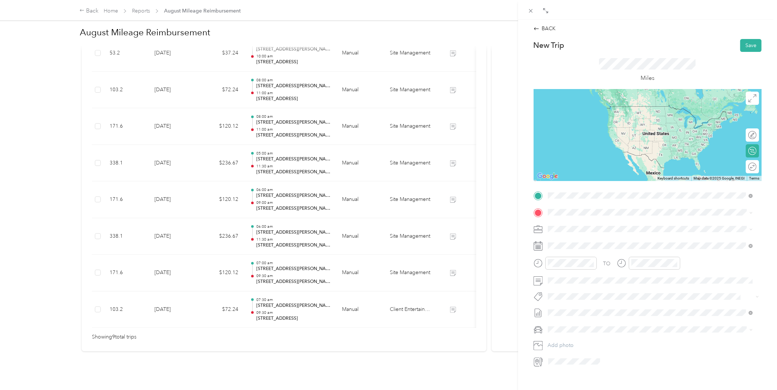
click at [600, 230] on li "[STREET_ADDRESS][PERSON_NAME][US_STATE]" at bounding box center [650, 222] width 210 height 15
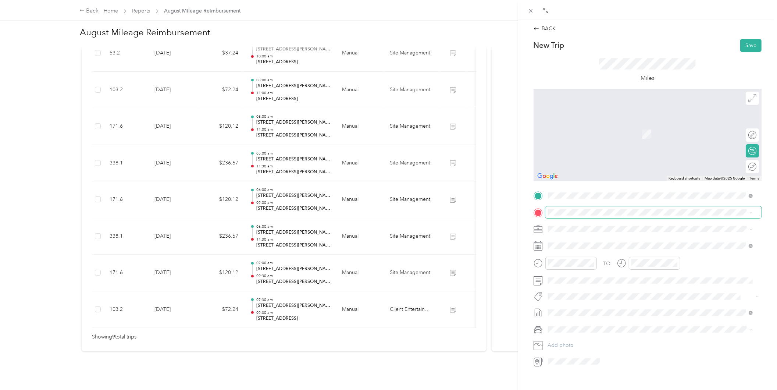
click at [597, 208] on span at bounding box center [653, 211] width 216 height 11
click at [601, 241] on span "[STREET_ADDRESS][US_STATE]" at bounding box center [599, 239] width 74 height 7
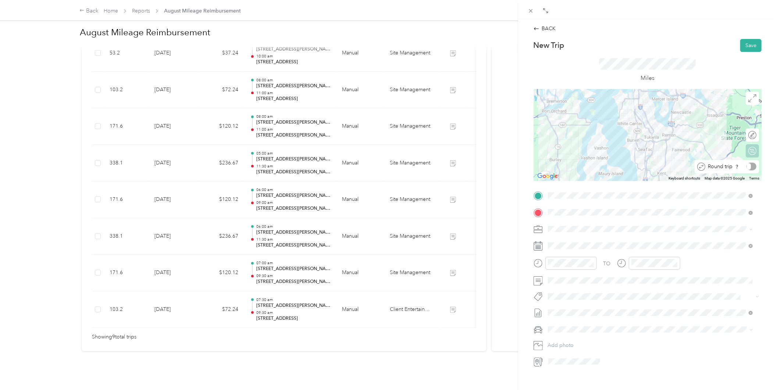
click at [748, 168] on div at bounding box center [752, 167] width 10 height 8
click at [573, 304] on span "Site Management" at bounding box center [571, 304] width 40 height 6
click at [574, 325] on div "4" at bounding box center [573, 324] width 10 height 9
click at [554, 308] on div "07" at bounding box center [556, 307] width 18 height 10
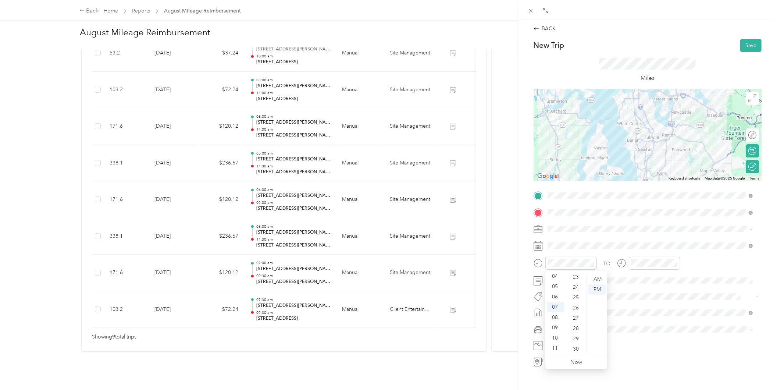
scroll to position [241, 0]
click at [576, 346] on div "30" at bounding box center [577, 347] width 18 height 10
click at [638, 321] on div "08" at bounding box center [639, 317] width 18 height 10
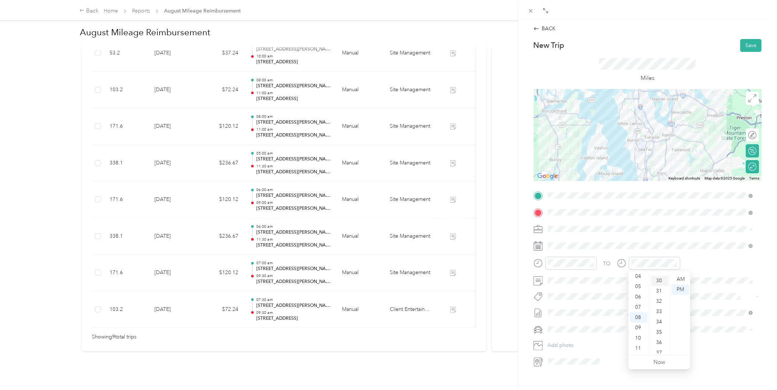
click at [656, 275] on div "30" at bounding box center [660, 280] width 18 height 10
click at [681, 275] on div "AM" at bounding box center [680, 279] width 18 height 10
click at [748, 43] on button "Save" at bounding box center [750, 45] width 21 height 13
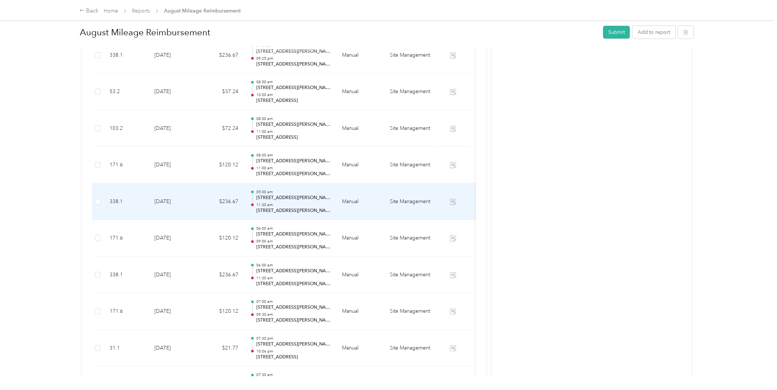
scroll to position [243, 0]
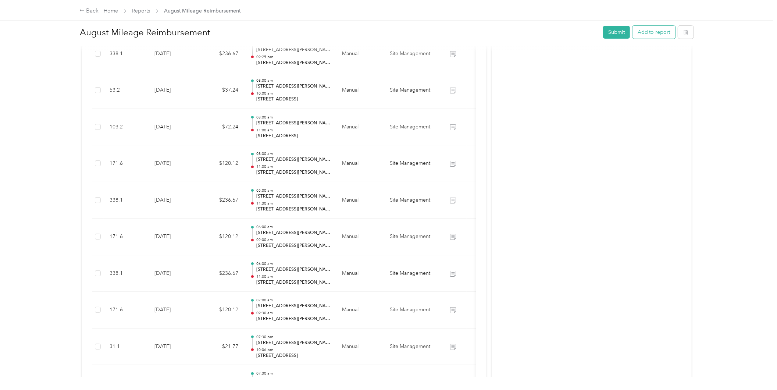
click at [647, 35] on button "Add to report" at bounding box center [654, 32] width 43 height 13
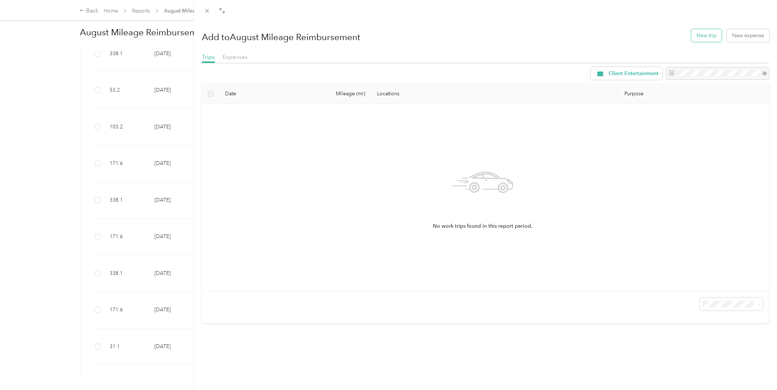
click at [710, 32] on button "New trip" at bounding box center [706, 35] width 31 height 13
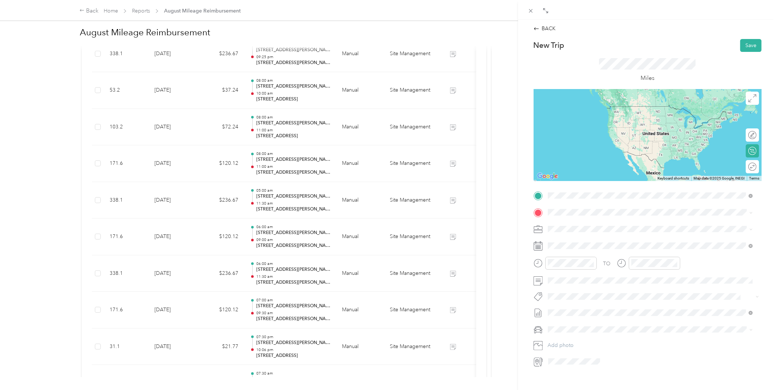
click at [585, 220] on span "[STREET_ADDRESS][PERSON_NAME][US_STATE]" at bounding box center [619, 222] width 114 height 7
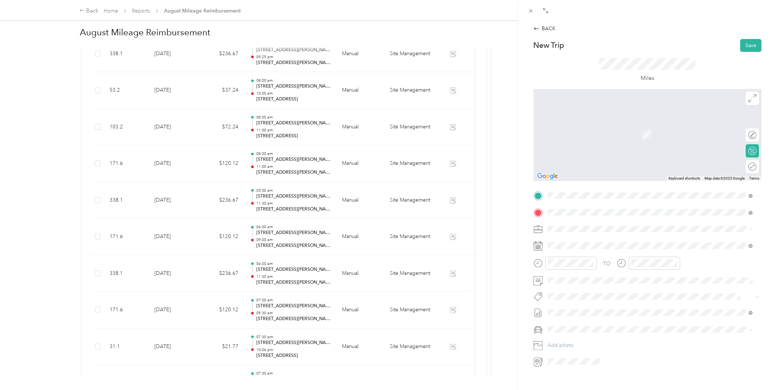
click at [587, 236] on span "[STREET_ADDRESS][US_STATE]" at bounding box center [599, 239] width 74 height 7
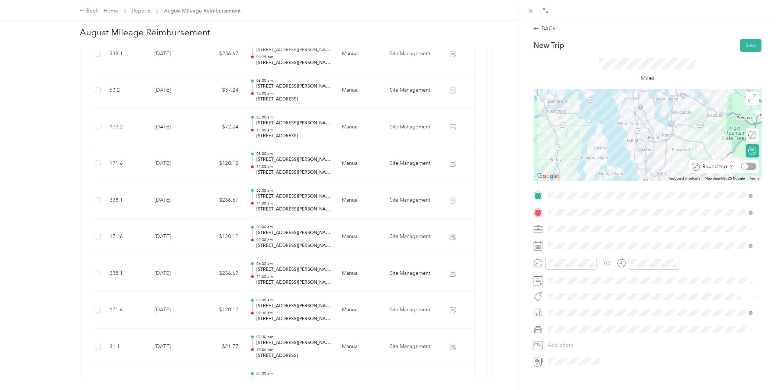
click at [745, 163] on div at bounding box center [748, 167] width 15 height 8
click at [598, 304] on div "Site Management" at bounding box center [651, 307] width 200 height 8
click at [604, 324] on div "7" at bounding box center [601, 324] width 10 height 9
click at [575, 242] on span at bounding box center [653, 245] width 216 height 11
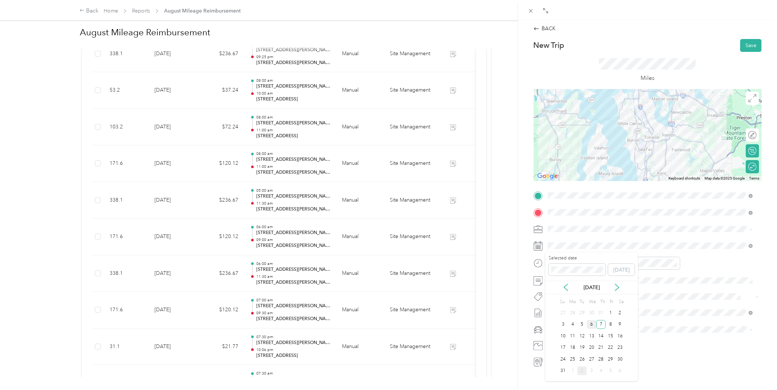
click at [589, 323] on div "6" at bounding box center [592, 324] width 10 height 9
click at [559, 327] on div "09" at bounding box center [556, 328] width 18 height 10
click at [576, 325] on div "30" at bounding box center [577, 325] width 18 height 10
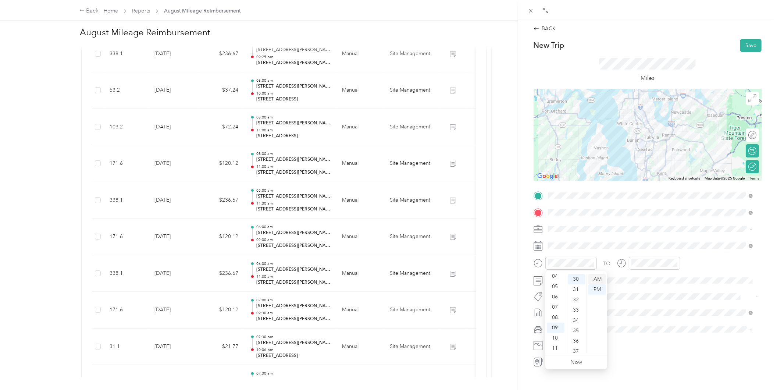
click at [601, 279] on div "AM" at bounding box center [597, 279] width 18 height 10
click at [659, 336] on div "30" at bounding box center [660, 335] width 18 height 10
click at [679, 278] on div "AM" at bounding box center [680, 279] width 18 height 10
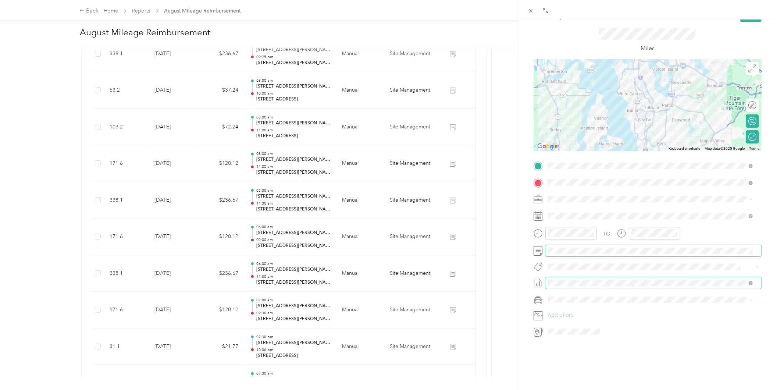
scroll to position [0, 0]
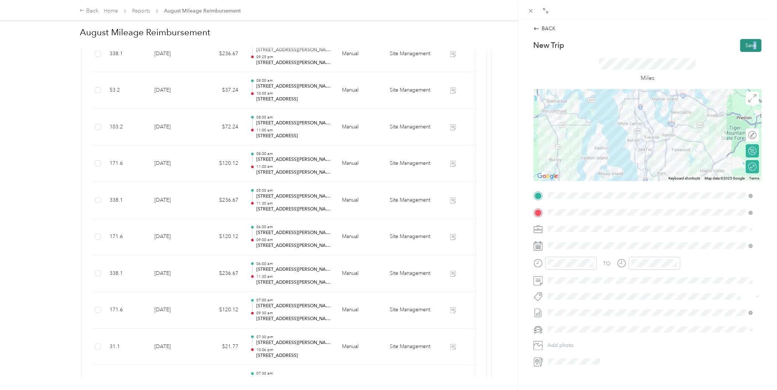
drag, startPoint x: 751, startPoint y: 38, endPoint x: 745, endPoint y: 45, distance: 8.6
click at [745, 45] on div "BACK New Trip Save This trip cannot be edited because it is either under review…" at bounding box center [647, 196] width 243 height 342
click at [745, 45] on button "Save" at bounding box center [750, 45] width 21 height 13
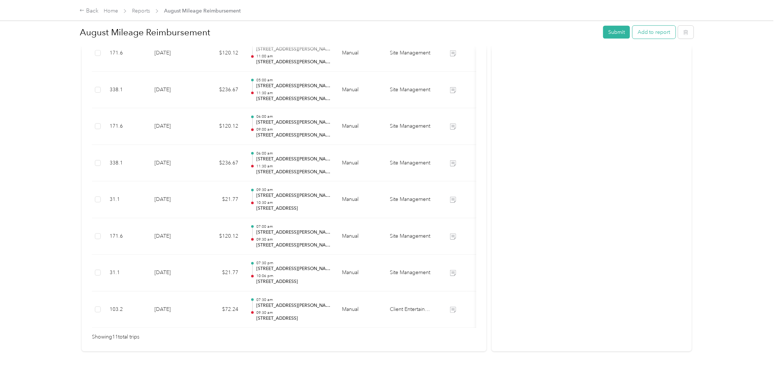
click at [648, 30] on button "Add to report" at bounding box center [654, 32] width 43 height 13
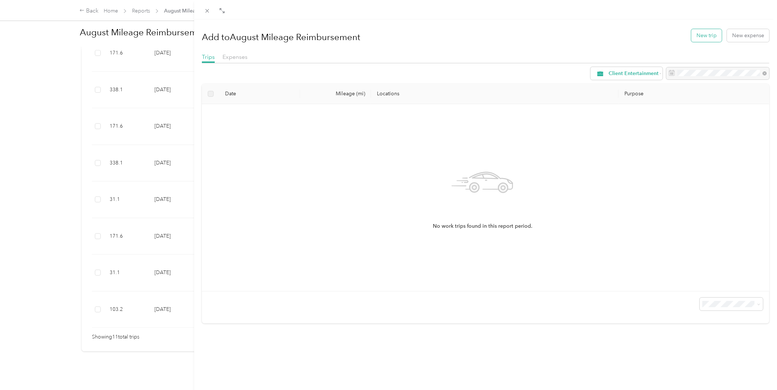
click at [704, 35] on button "New trip" at bounding box center [706, 35] width 31 height 13
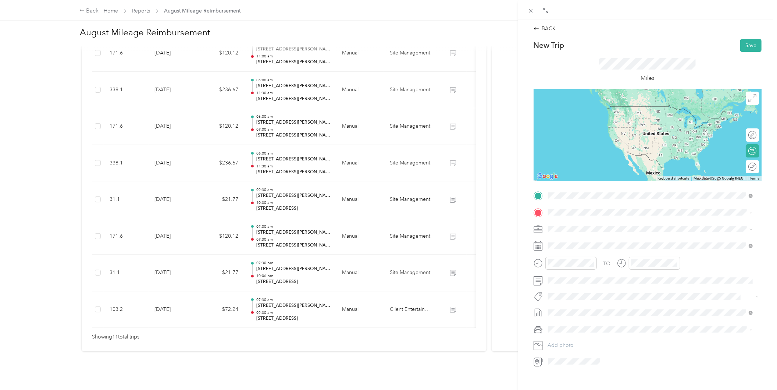
click at [576, 225] on span "[STREET_ADDRESS][PERSON_NAME][US_STATE]" at bounding box center [619, 222] width 114 height 7
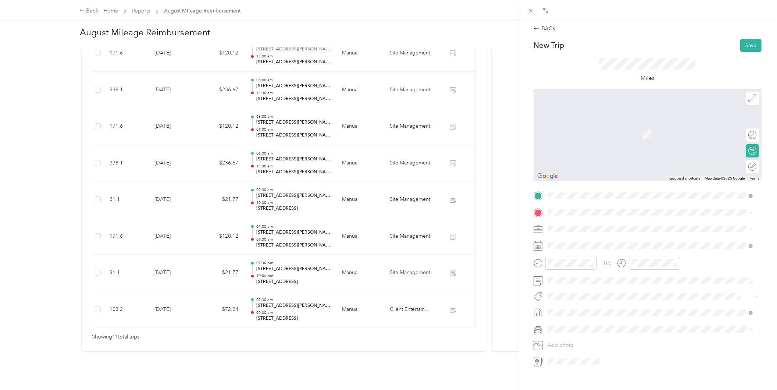
click at [614, 238] on span "[STREET_ADDRESS][US_STATE]" at bounding box center [599, 234] width 74 height 7
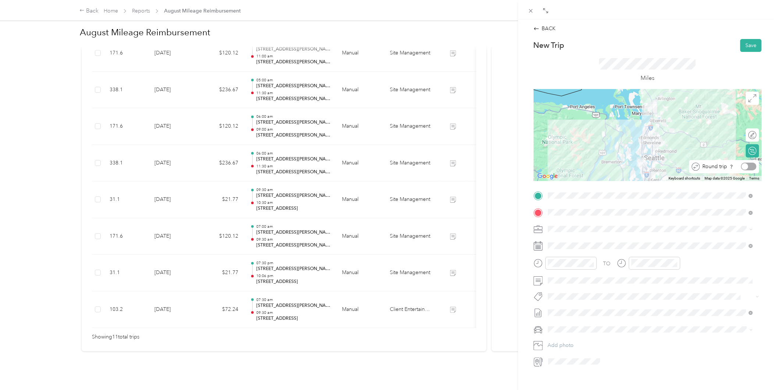
click at [743, 166] on div at bounding box center [748, 167] width 15 height 8
click at [604, 304] on div "Site Management" at bounding box center [651, 303] width 200 height 8
click at [612, 328] on div "8" at bounding box center [611, 324] width 10 height 9
click at [578, 269] on div at bounding box center [570, 263] width 51 height 13
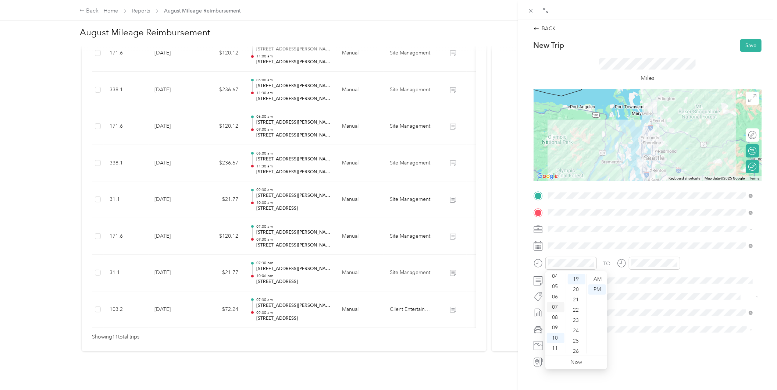
click at [558, 303] on div "07" at bounding box center [556, 307] width 18 height 10
click at [572, 277] on div "00" at bounding box center [577, 279] width 18 height 10
click at [594, 279] on div "AM" at bounding box center [597, 279] width 18 height 10
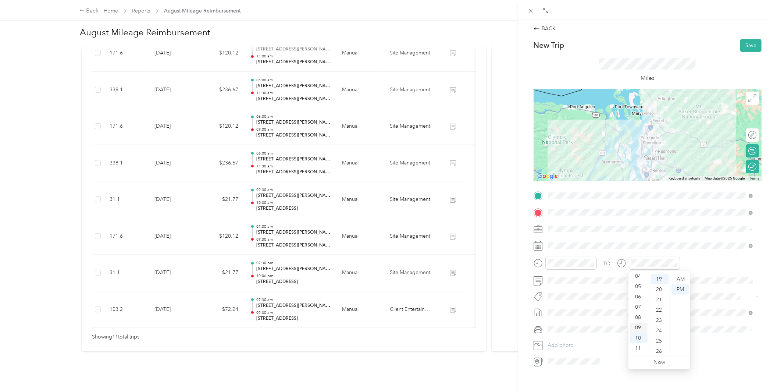
click at [639, 325] on div "09" at bounding box center [639, 328] width 18 height 10
click at [657, 346] on div "30" at bounding box center [660, 348] width 18 height 10
click at [679, 280] on div "AM" at bounding box center [680, 279] width 18 height 10
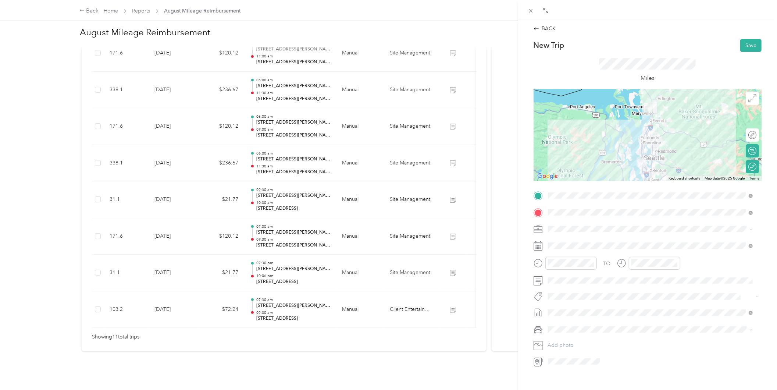
click at [517, 195] on div "BACK New Trip Save This trip cannot be edited because it is either under review…" at bounding box center [388, 195] width 777 height 390
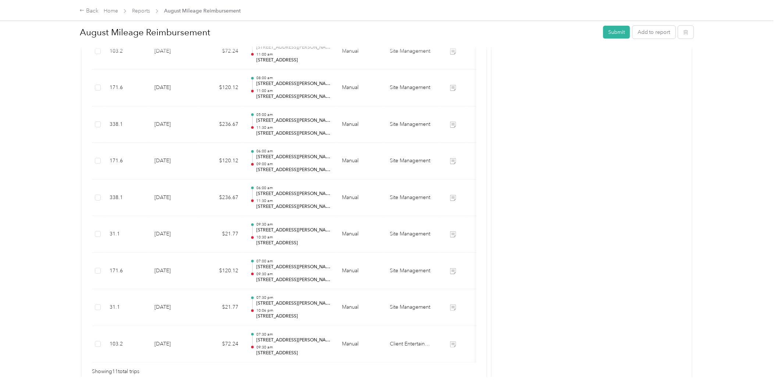
scroll to position [320, 0]
click at [637, 31] on button "Add to report" at bounding box center [654, 32] width 43 height 13
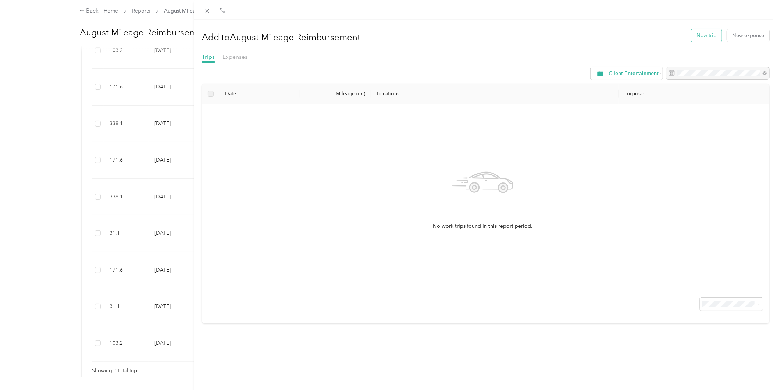
click at [699, 36] on button "New trip" at bounding box center [706, 35] width 31 height 13
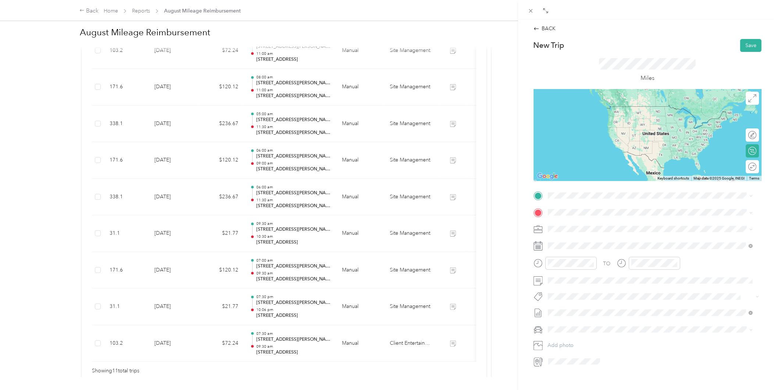
click at [591, 224] on span "[STREET_ADDRESS][PERSON_NAME][US_STATE]" at bounding box center [619, 221] width 114 height 7
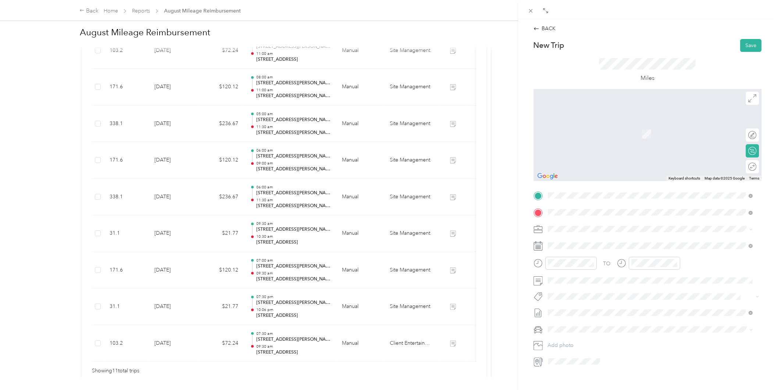
click at [598, 242] on span "[STREET_ADDRESS][US_STATE]" at bounding box center [599, 239] width 74 height 7
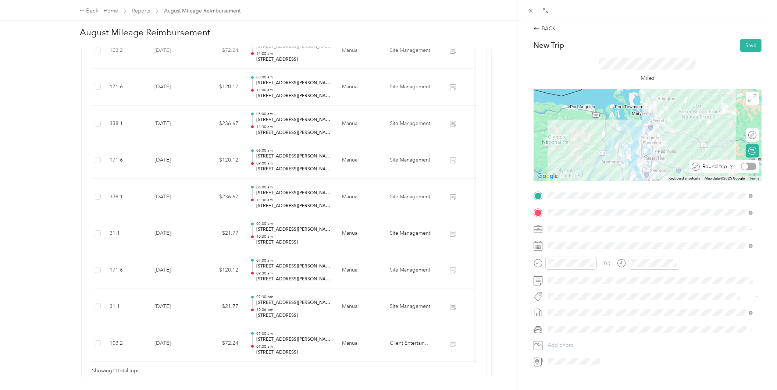
click at [744, 167] on div at bounding box center [748, 167] width 15 height 8
click at [598, 306] on div "Site Management" at bounding box center [651, 307] width 200 height 8
click at [610, 325] on div "8" at bounding box center [611, 324] width 10 height 9
click at [556, 309] on body "Back Home Reports August Mileage Reimbursement August Mileage Reimbursement Sub…" at bounding box center [386, 195] width 773 height 390
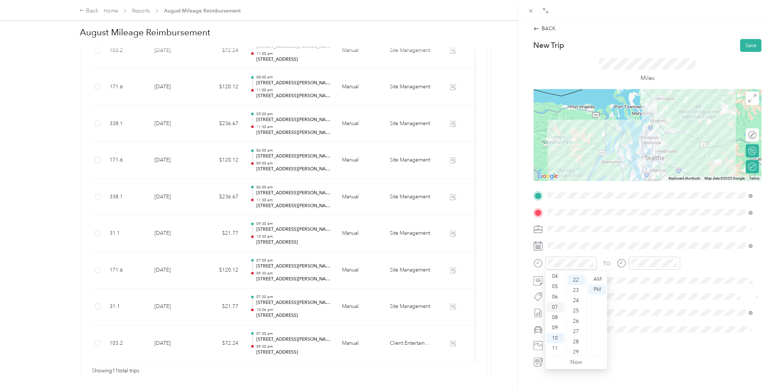
click at [554, 306] on div "07" at bounding box center [556, 307] width 18 height 10
click at [577, 278] on div "00" at bounding box center [577, 279] width 18 height 10
click at [601, 279] on div "AM" at bounding box center [597, 279] width 18 height 10
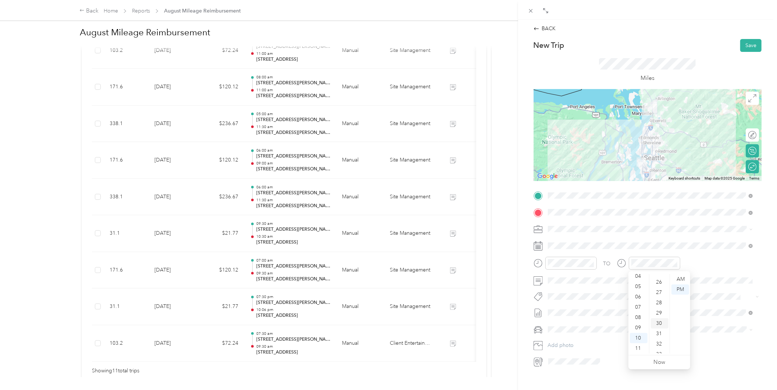
click at [660, 320] on div "30" at bounding box center [660, 323] width 18 height 10
click at [637, 326] on div "09" at bounding box center [639, 328] width 18 height 10
click at [747, 44] on button "Save" at bounding box center [750, 45] width 21 height 13
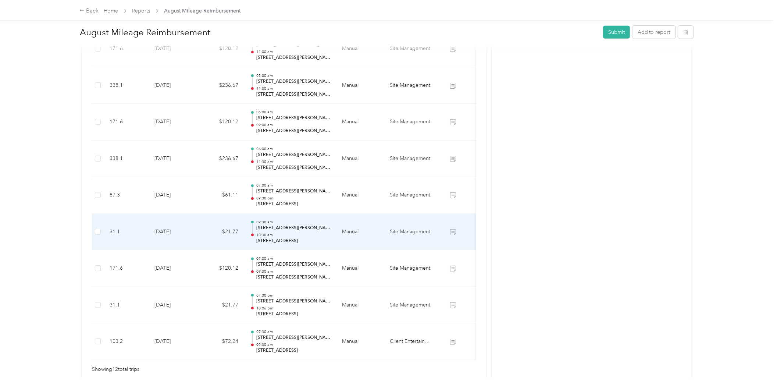
scroll to position [358, 0]
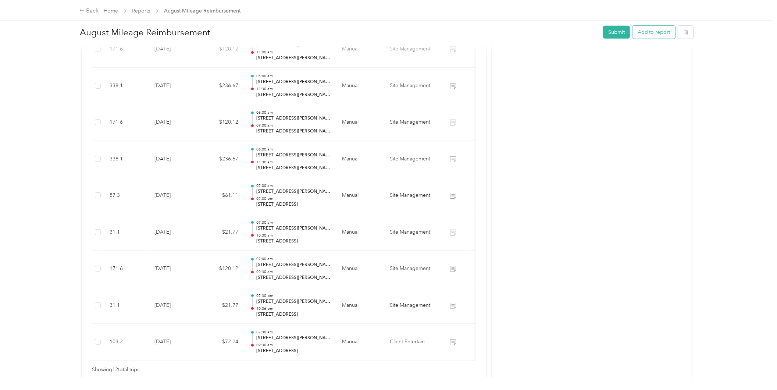
click at [638, 30] on button "Add to report" at bounding box center [654, 32] width 43 height 13
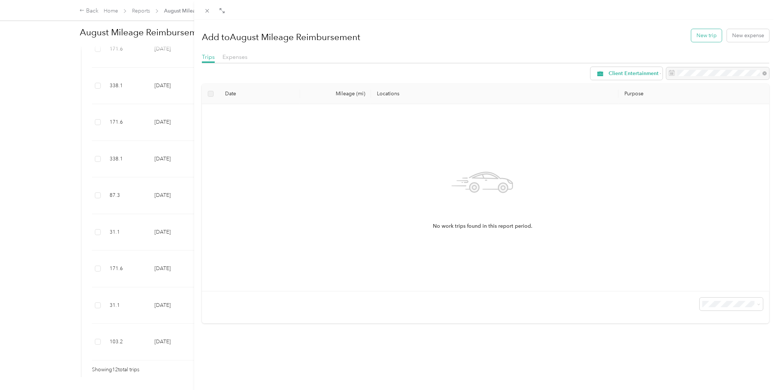
click at [701, 35] on button "New trip" at bounding box center [706, 35] width 31 height 13
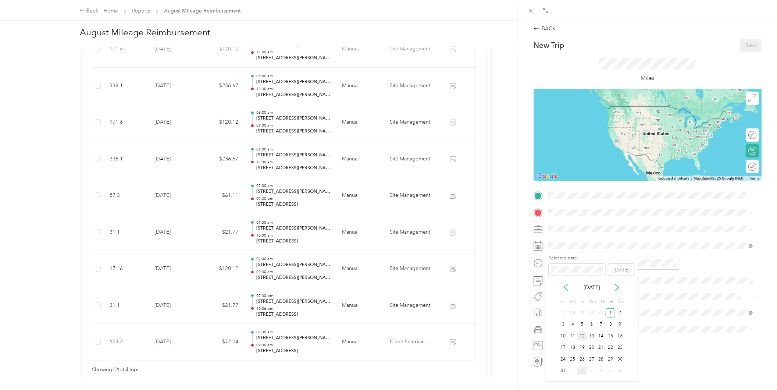
click at [584, 335] on div "12" at bounding box center [582, 335] width 10 height 9
click at [595, 222] on span "[STREET_ADDRESS][PERSON_NAME][US_STATE]" at bounding box center [619, 220] width 114 height 7
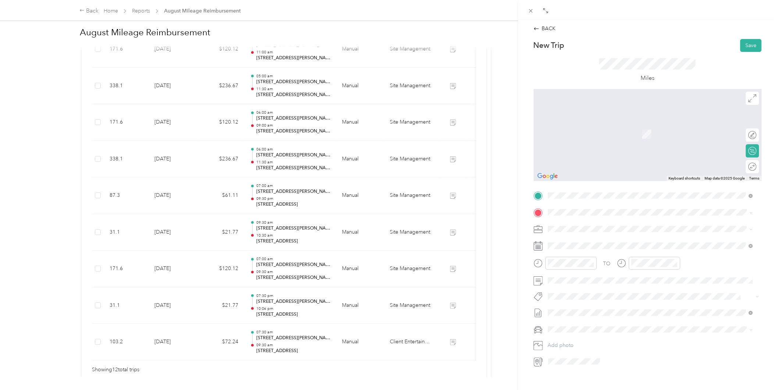
click at [583, 238] on strong "[PERSON_NAME] OF [PERSON_NAME]" at bounding box center [610, 240] width 97 height 7
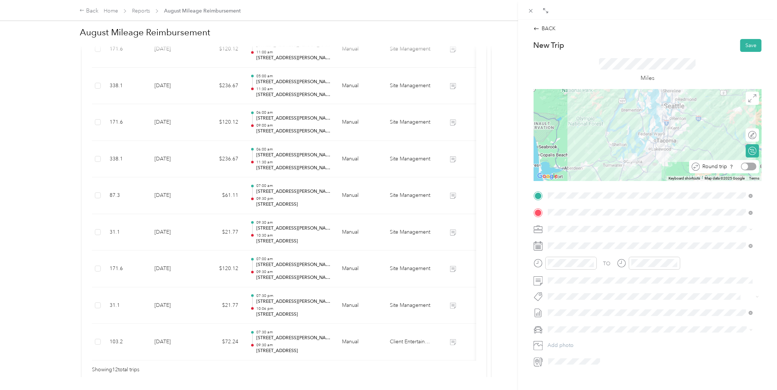
click at [745, 167] on div at bounding box center [748, 167] width 15 height 8
click at [574, 306] on div "Site Management" at bounding box center [651, 307] width 200 height 8
click at [553, 306] on div "07" at bounding box center [556, 307] width 18 height 10
click at [575, 327] on div "30" at bounding box center [577, 330] width 18 height 10
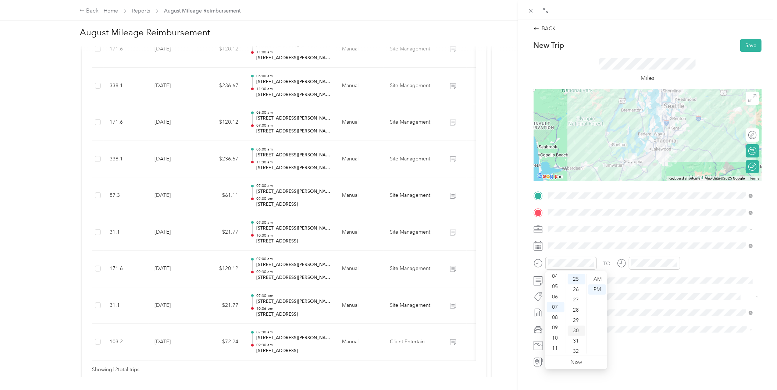
scroll to position [309, 0]
click at [595, 277] on div "AM" at bounding box center [597, 279] width 18 height 10
click at [642, 326] on div "09" at bounding box center [639, 328] width 18 height 10
click at [636, 336] on div "10" at bounding box center [639, 338] width 18 height 10
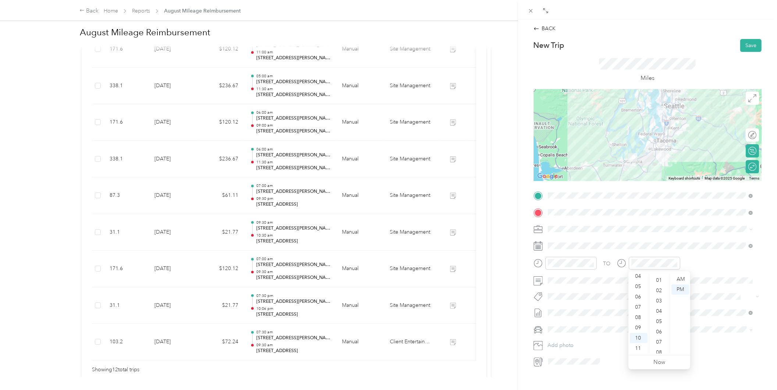
scroll to position [0, 0]
click at [659, 281] on div "00" at bounding box center [660, 279] width 18 height 10
click at [681, 278] on div "AM" at bounding box center [680, 279] width 18 height 10
click at [741, 41] on button "Save" at bounding box center [750, 45] width 21 height 13
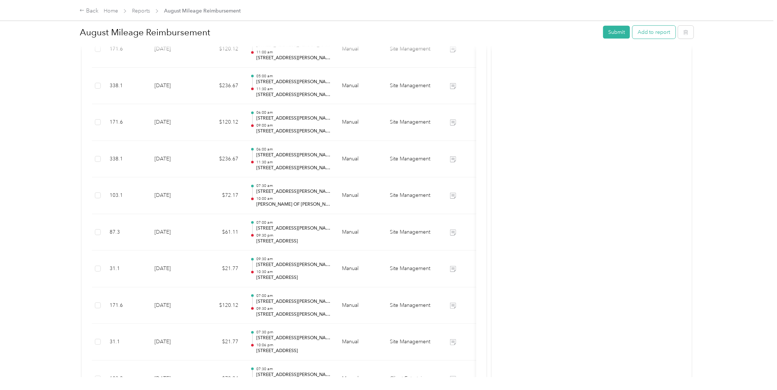
click at [634, 29] on button "Add to report" at bounding box center [654, 32] width 43 height 13
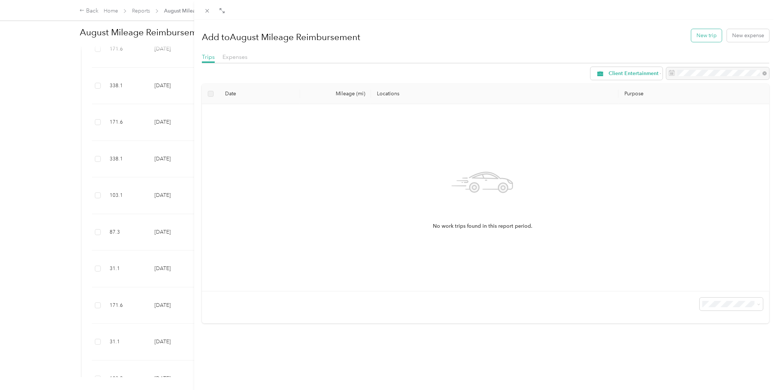
click at [700, 34] on button "New trip" at bounding box center [706, 35] width 31 height 13
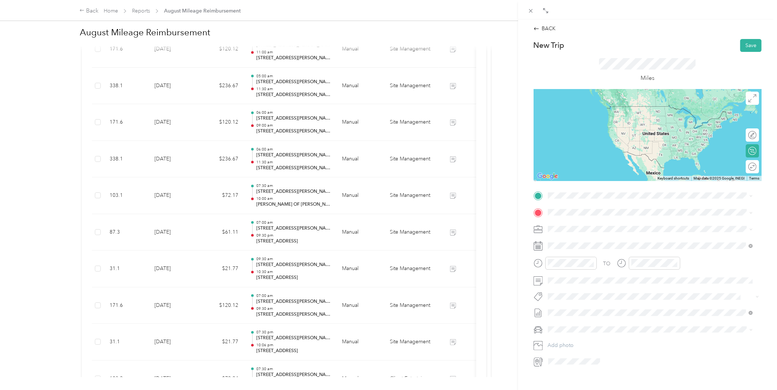
click at [596, 218] on div "[STREET_ADDRESS][PERSON_NAME][US_STATE]" at bounding box center [651, 222] width 200 height 10
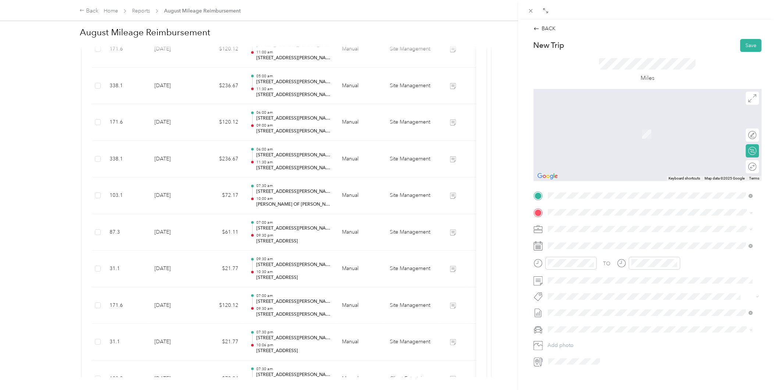
click at [592, 238] on span "[STREET_ADDRESS][US_STATE]" at bounding box center [599, 237] width 74 height 7
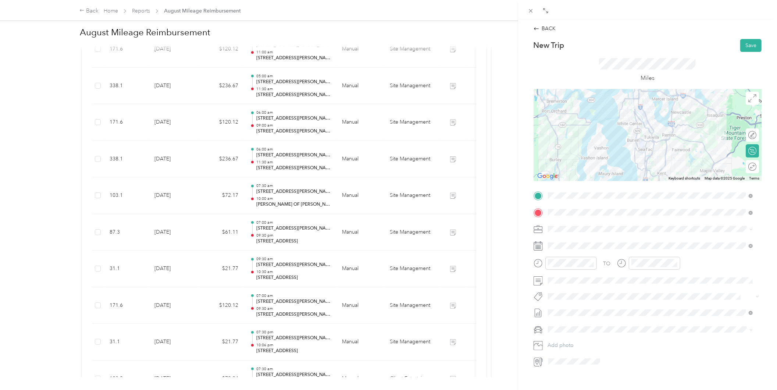
click at [756, 168] on div "Round trip" at bounding box center [756, 167] width 0 height 8
click at [745, 168] on div at bounding box center [748, 167] width 15 height 8
click at [598, 303] on div "Site Management" at bounding box center [651, 307] width 200 height 8
click at [575, 339] on div "11" at bounding box center [573, 335] width 10 height 9
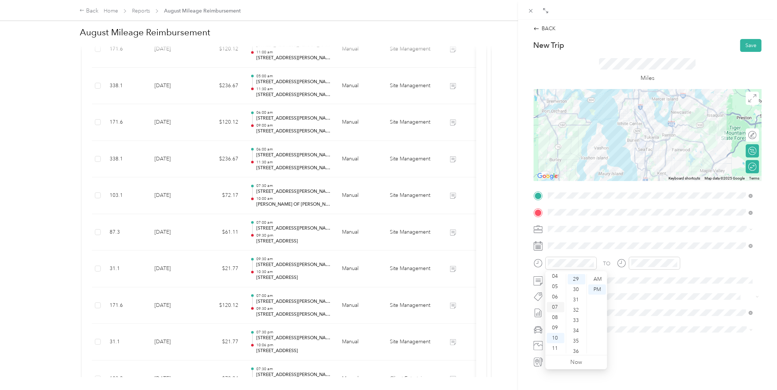
click at [557, 302] on div "07" at bounding box center [556, 307] width 18 height 10
click at [574, 285] on div "30" at bounding box center [577, 289] width 18 height 10
click at [593, 277] on div "AM" at bounding box center [597, 279] width 18 height 10
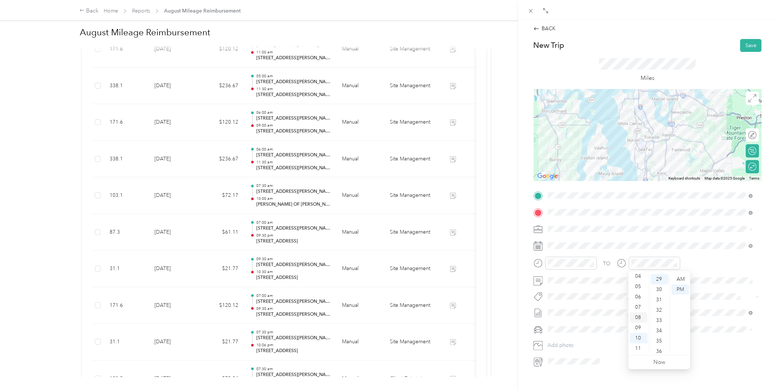
click at [640, 317] on div "08" at bounding box center [639, 317] width 18 height 10
click at [660, 288] on div "30" at bounding box center [660, 289] width 18 height 10
click at [686, 278] on div "AM" at bounding box center [680, 279] width 18 height 10
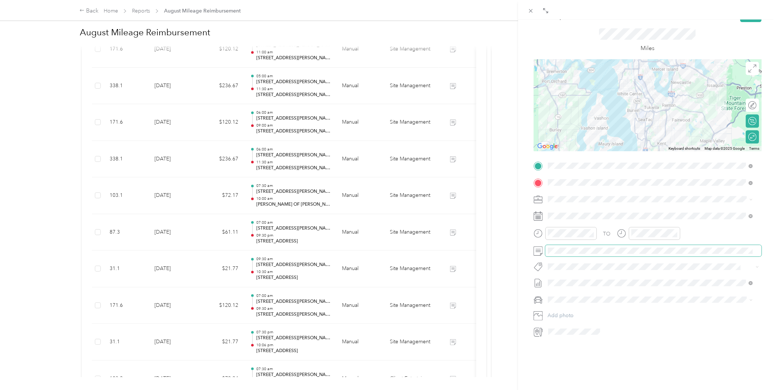
scroll to position [0, 0]
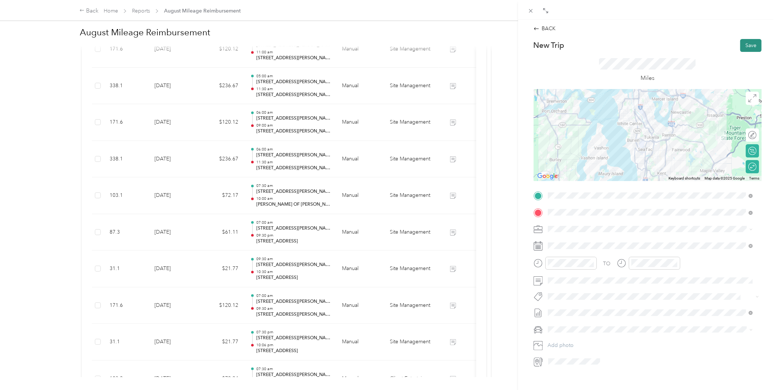
click at [749, 43] on button "Save" at bounding box center [750, 45] width 21 height 13
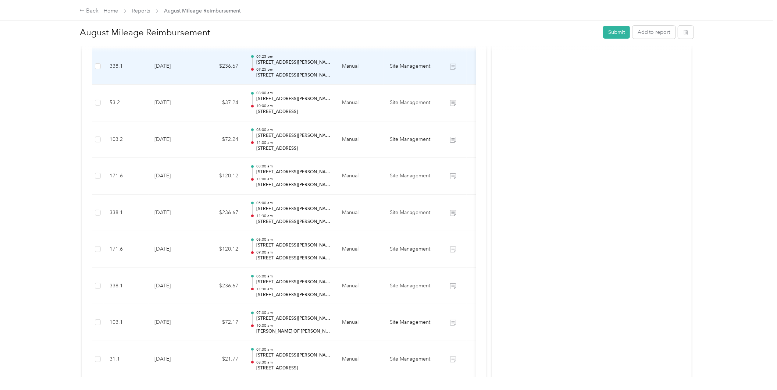
scroll to position [231, 0]
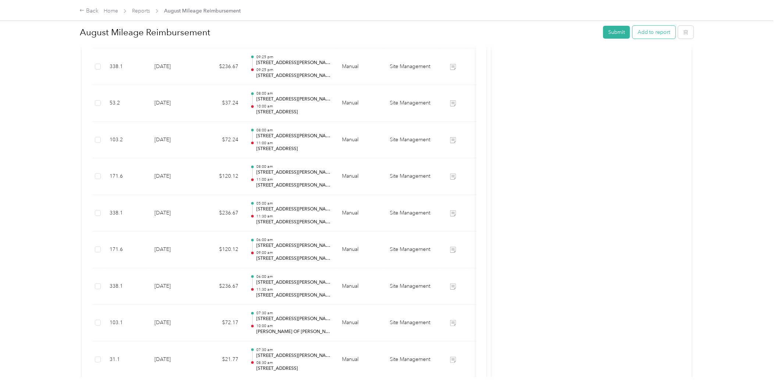
click at [648, 33] on button "Add to report" at bounding box center [654, 32] width 43 height 13
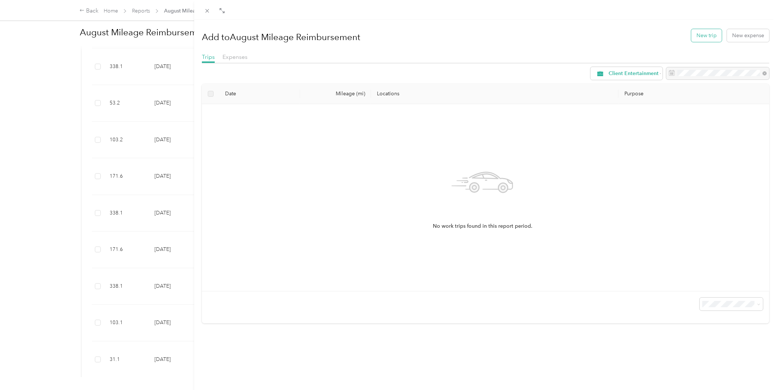
click at [698, 34] on button "New trip" at bounding box center [706, 35] width 31 height 13
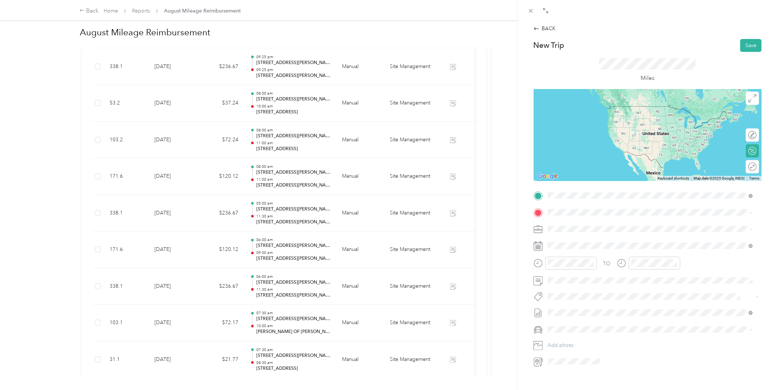
click at [605, 223] on span "[STREET_ADDRESS][PERSON_NAME][US_STATE]" at bounding box center [619, 222] width 114 height 7
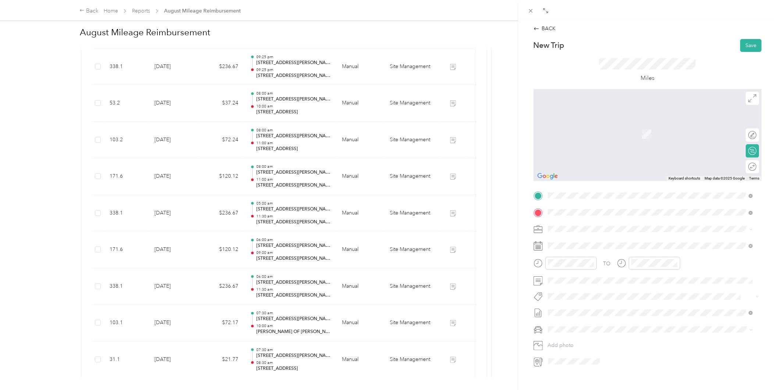
click at [589, 239] on strong "[PERSON_NAME] OF [PERSON_NAME]" at bounding box center [610, 241] width 97 height 7
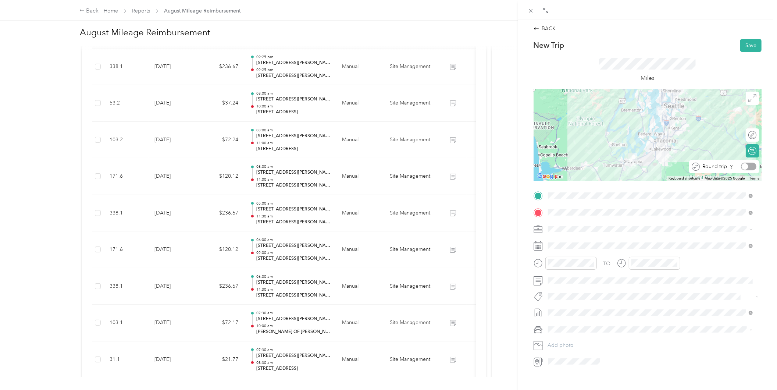
click at [745, 169] on div at bounding box center [748, 167] width 15 height 8
click at [573, 345] on div "18" at bounding box center [573, 347] width 10 height 9
click at [584, 304] on span "Site Management" at bounding box center [571, 302] width 40 height 6
click at [554, 306] on div "07" at bounding box center [556, 307] width 18 height 10
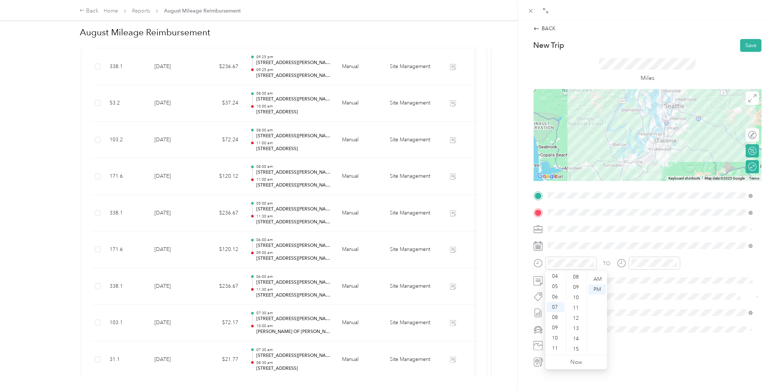
scroll to position [0, 0]
click at [573, 274] on div "00" at bounding box center [577, 279] width 18 height 10
click at [597, 276] on div "AM" at bounding box center [597, 279] width 18 height 10
click at [638, 329] on div "09" at bounding box center [639, 328] width 18 height 10
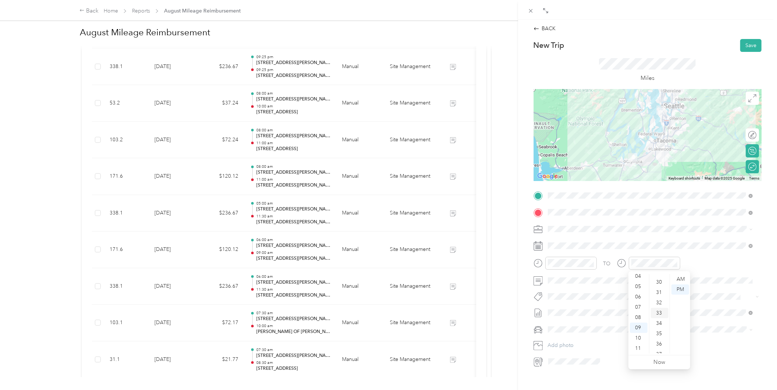
scroll to position [306, 0]
click at [659, 283] on div "30" at bounding box center [660, 282] width 18 height 10
click at [686, 276] on div "AM" at bounding box center [680, 279] width 18 height 10
click at [680, 278] on div "AM" at bounding box center [680, 279] width 18 height 10
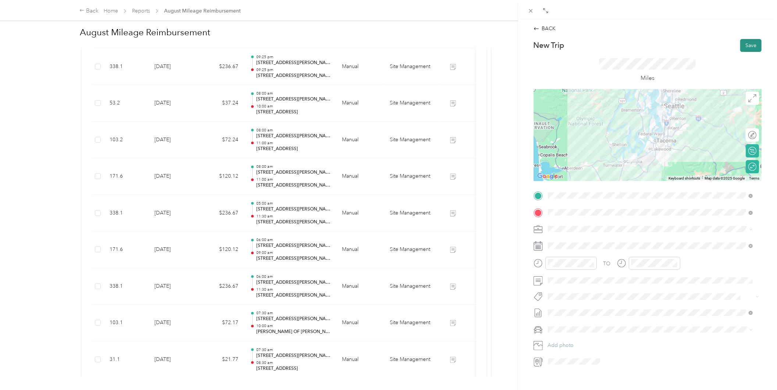
click at [742, 45] on button "Save" at bounding box center [750, 45] width 21 height 13
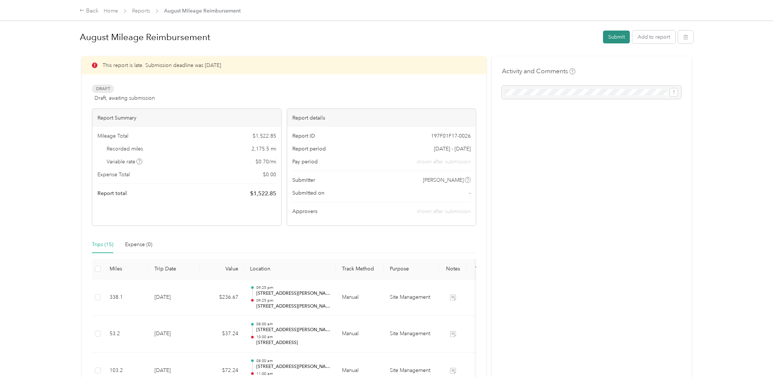
click at [616, 39] on button "Submit" at bounding box center [616, 37] width 27 height 13
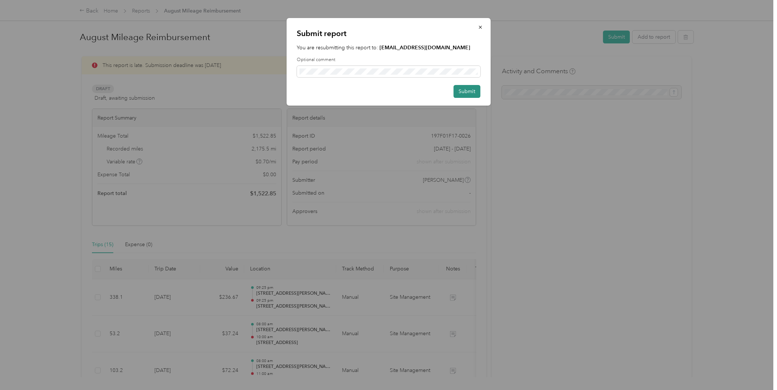
click at [464, 89] on button "Submit" at bounding box center [466, 91] width 27 height 13
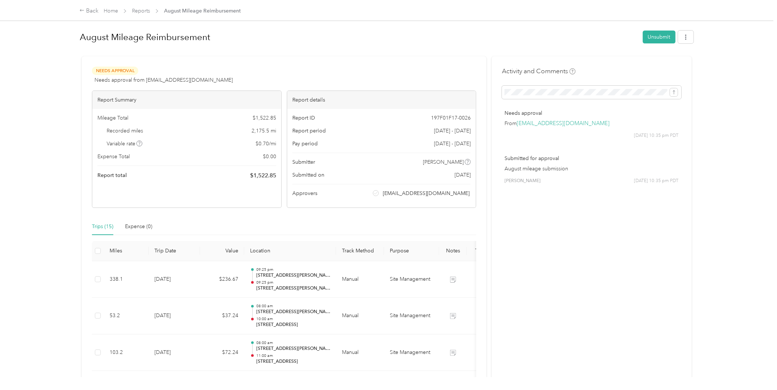
click at [43, 319] on div "Back Home Reports August Mileage Reimbursement August Mileage Reimbursement Uns…" at bounding box center [386, 195] width 773 height 390
